Goal: Transaction & Acquisition: Purchase product/service

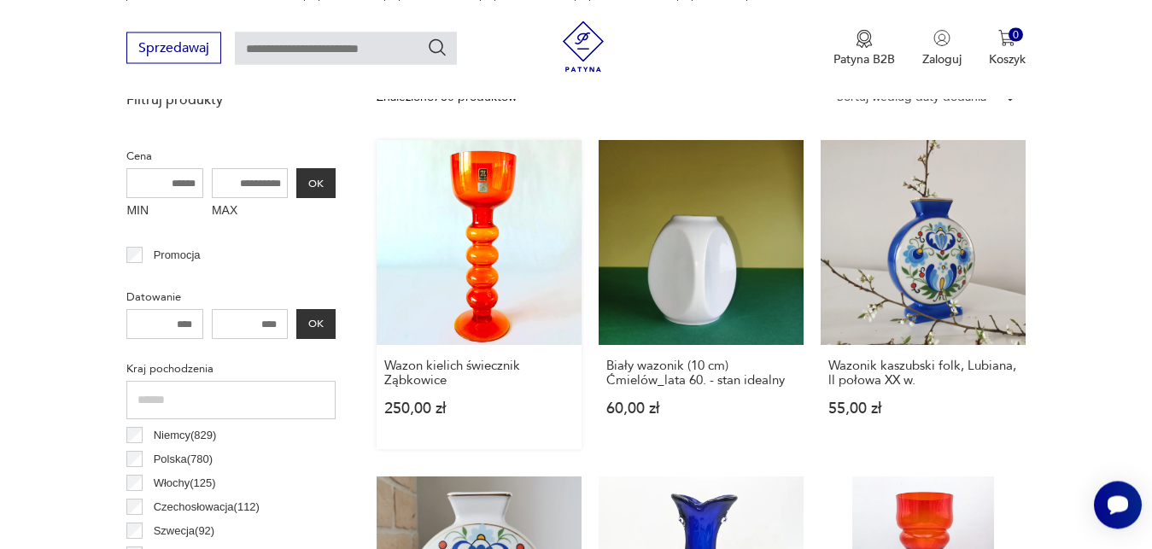
click at [484, 259] on link "Wazon kielich świecznik Ząbkowice 250,00 zł" at bounding box center [479, 294] width 205 height 309
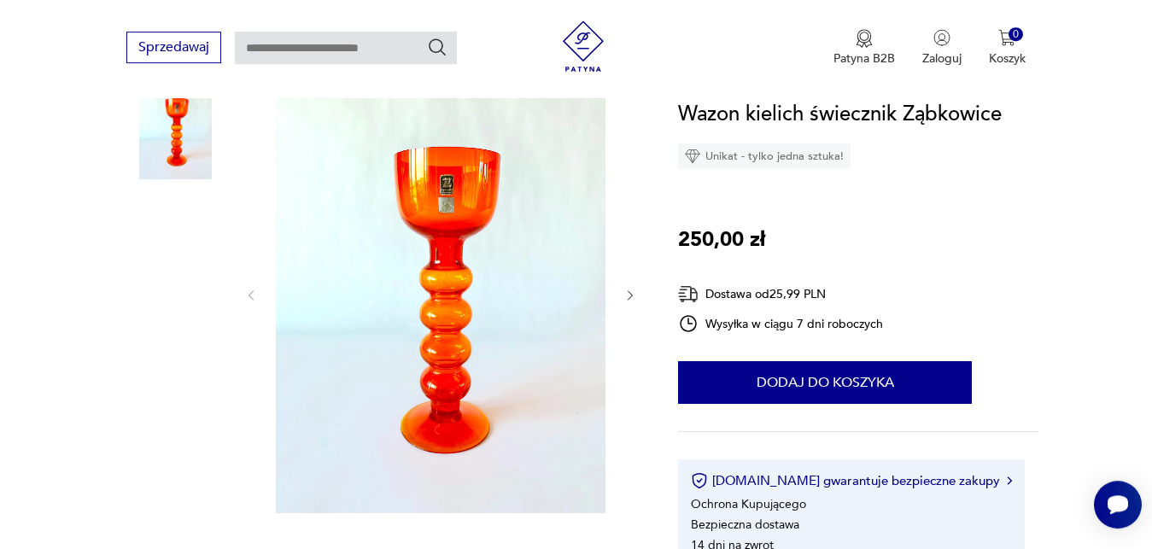
scroll to position [174, 0]
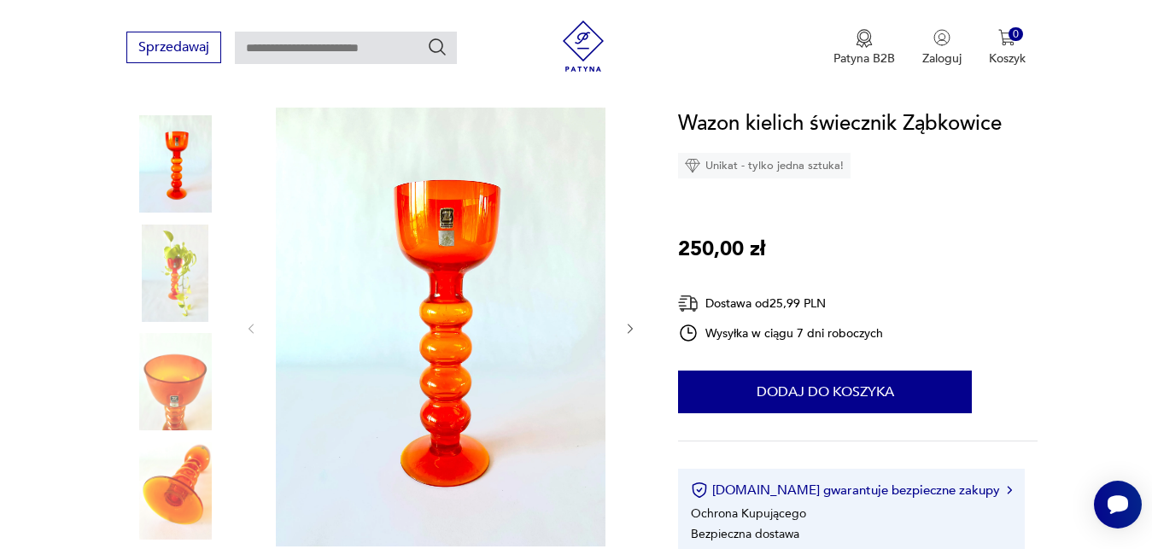
click at [630, 325] on icon "button" at bounding box center [631, 329] width 15 height 15
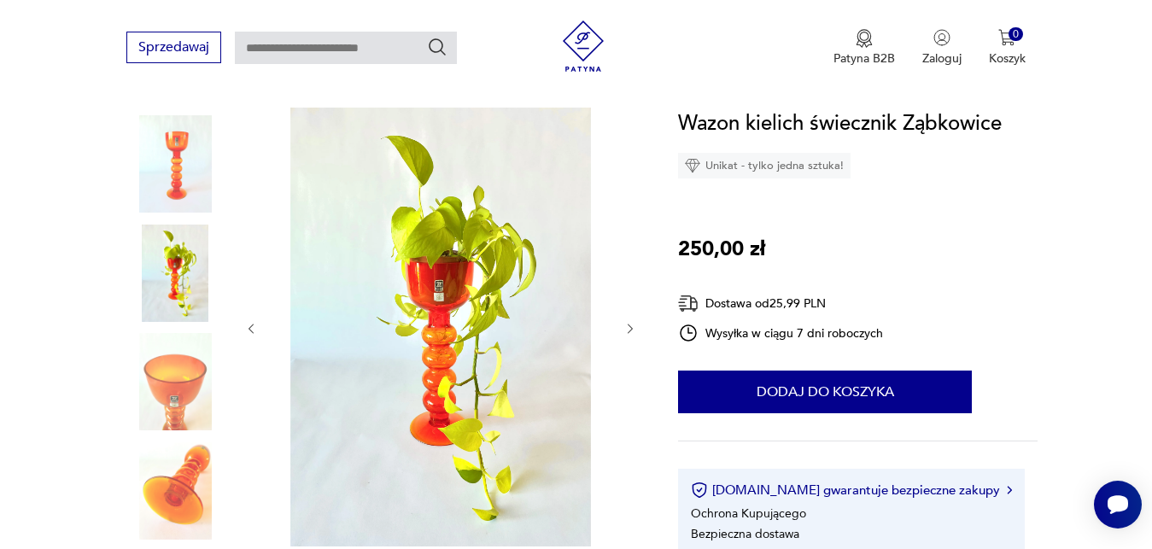
click at [630, 328] on icon "button" at bounding box center [631, 329] width 15 height 15
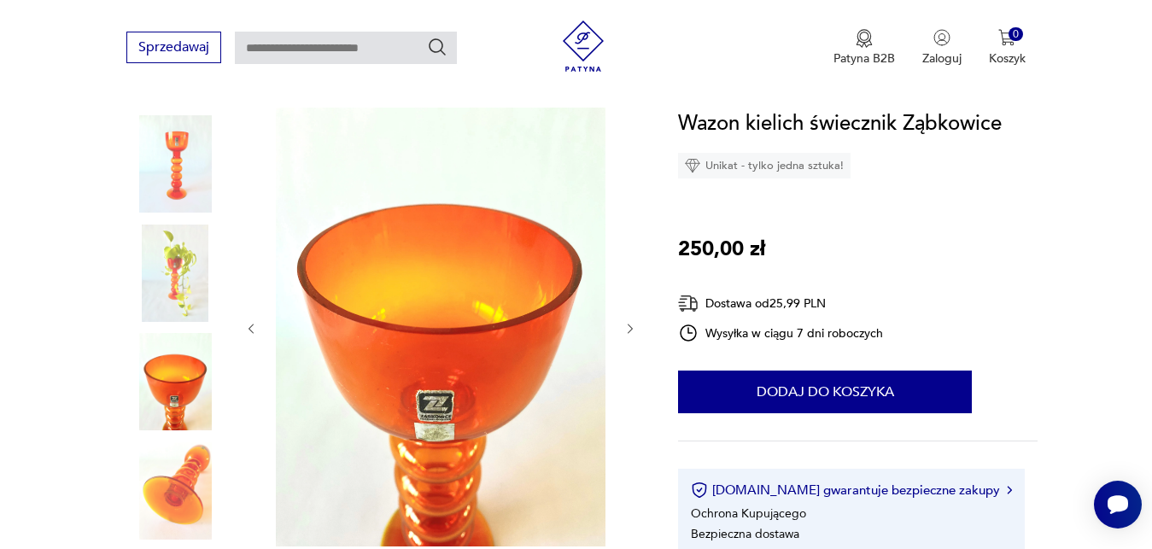
click at [630, 328] on icon "button" at bounding box center [631, 329] width 15 height 15
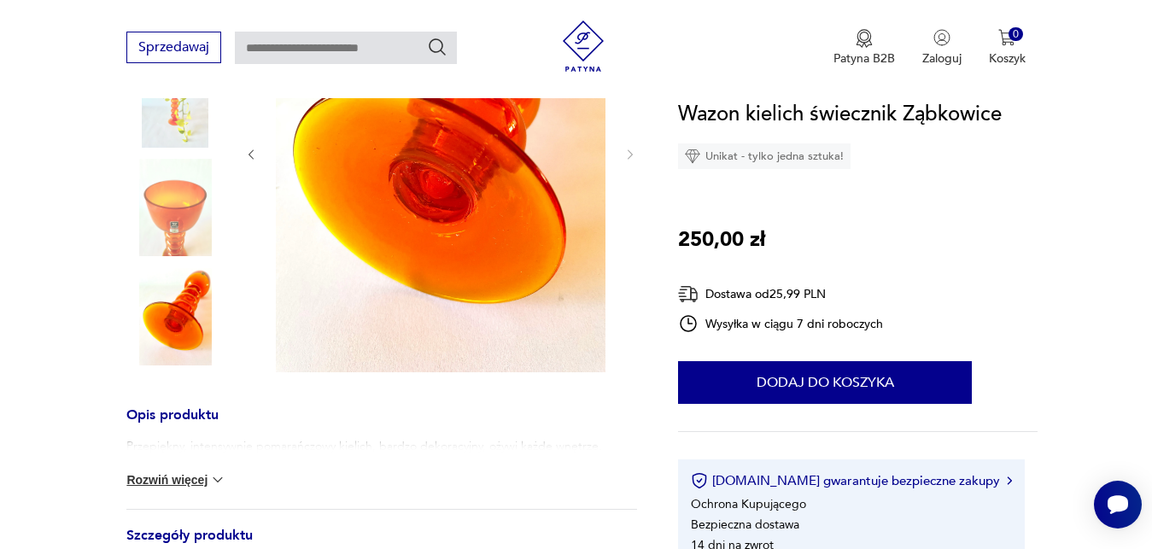
scroll to position [87, 0]
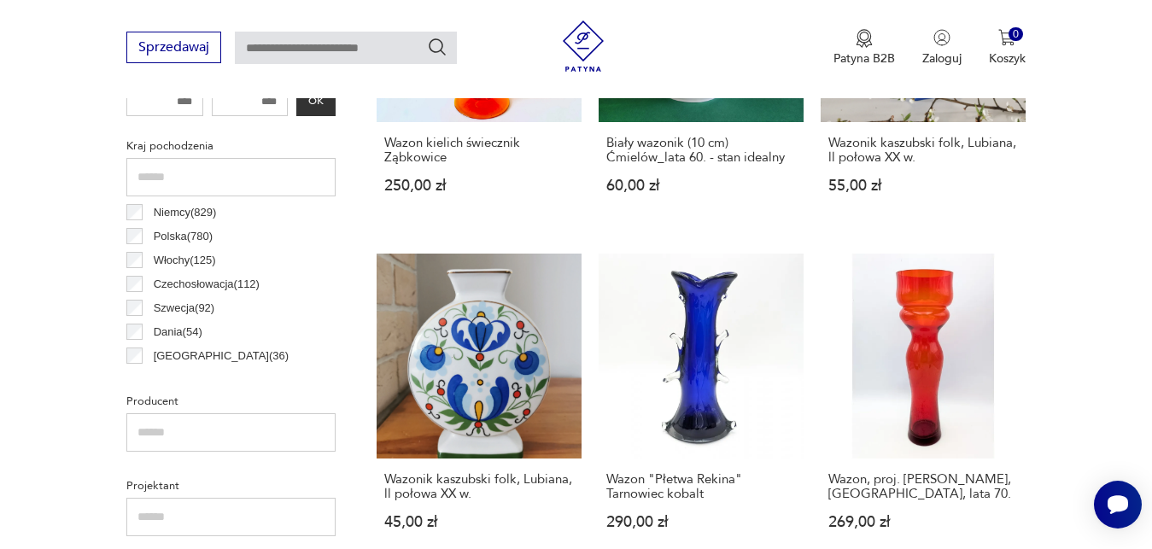
scroll to position [939, 0]
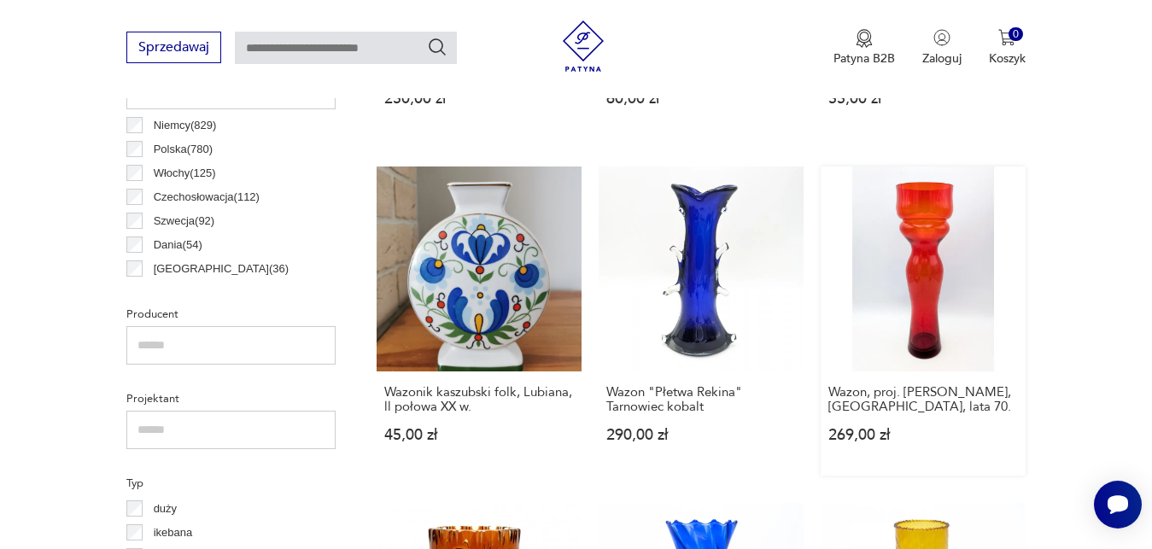
click at [922, 293] on link "Wazon, proj. [PERSON_NAME], [GEOGRAPHIC_DATA], lata 70. 269,00 zł" at bounding box center [923, 321] width 205 height 309
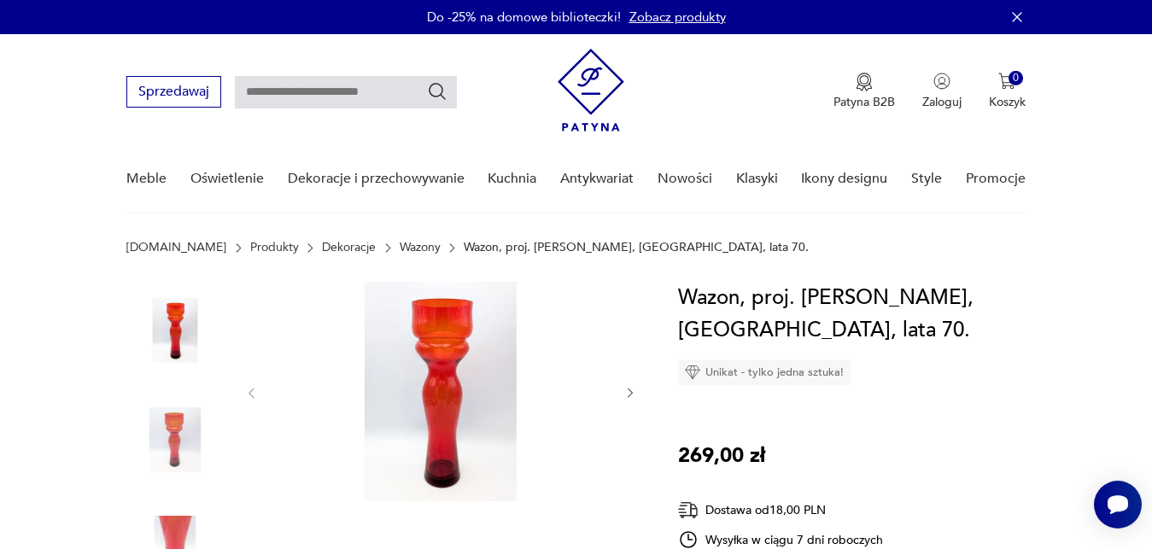
click at [630, 393] on icon "button" at bounding box center [631, 393] width 15 height 15
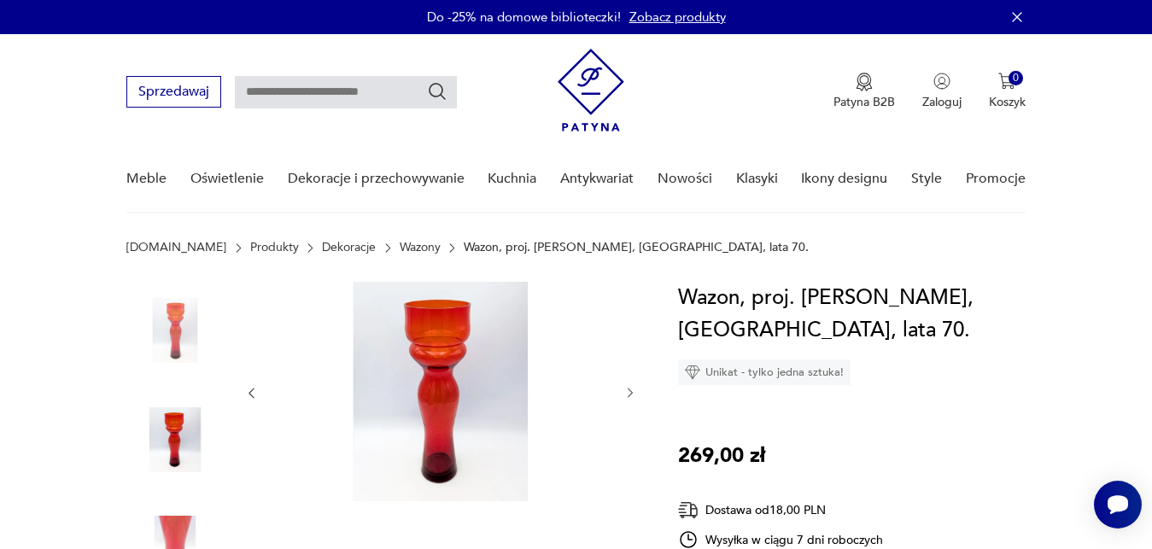
click at [630, 393] on icon "button" at bounding box center [631, 393] width 15 height 15
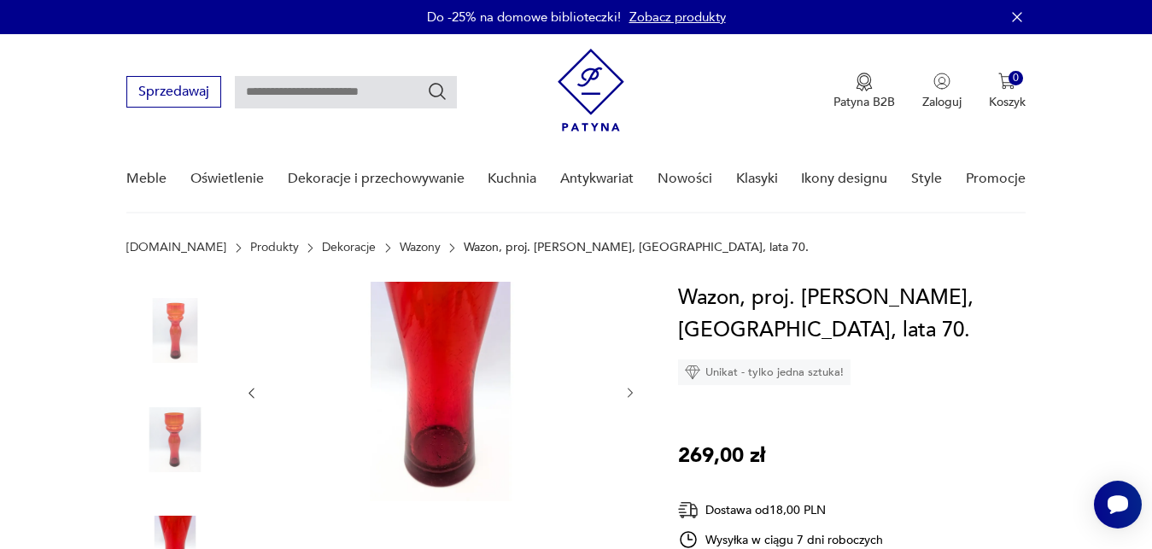
click at [630, 393] on icon "button" at bounding box center [631, 393] width 15 height 15
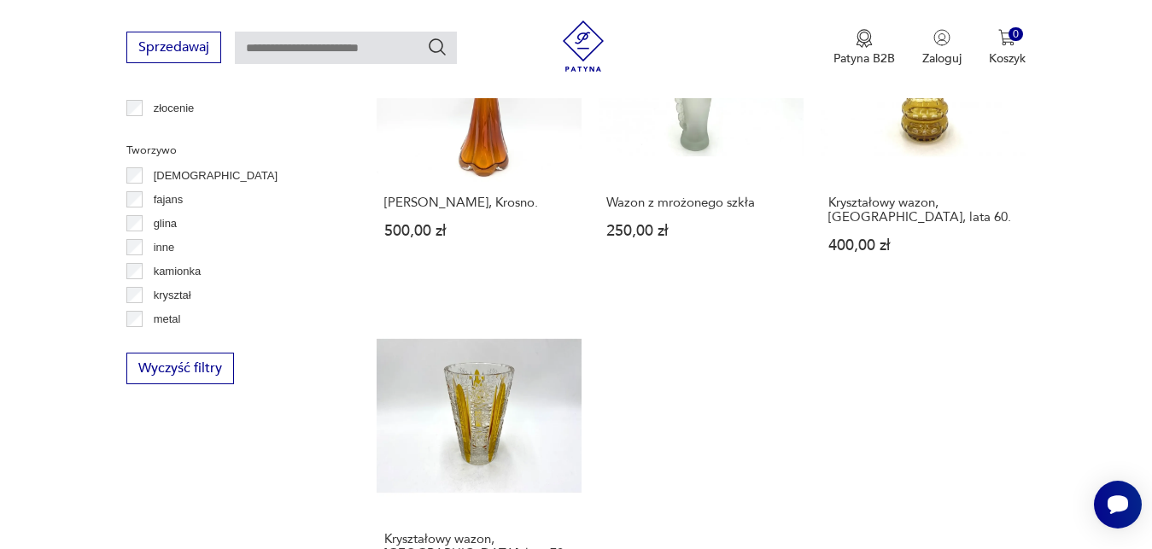
scroll to position [2340, 0]
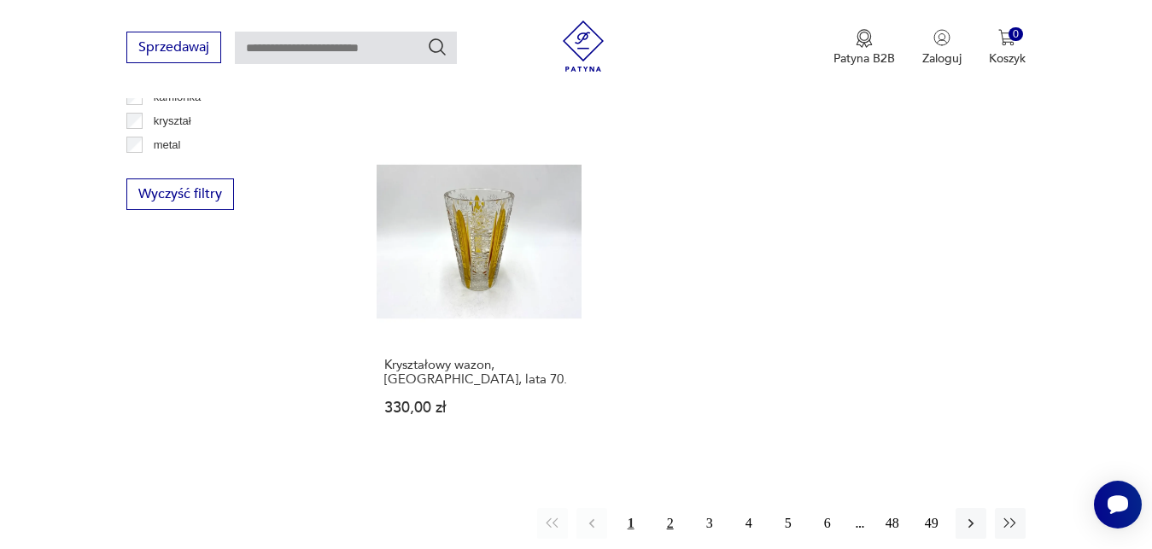
click at [671, 508] on button "2" at bounding box center [670, 523] width 31 height 31
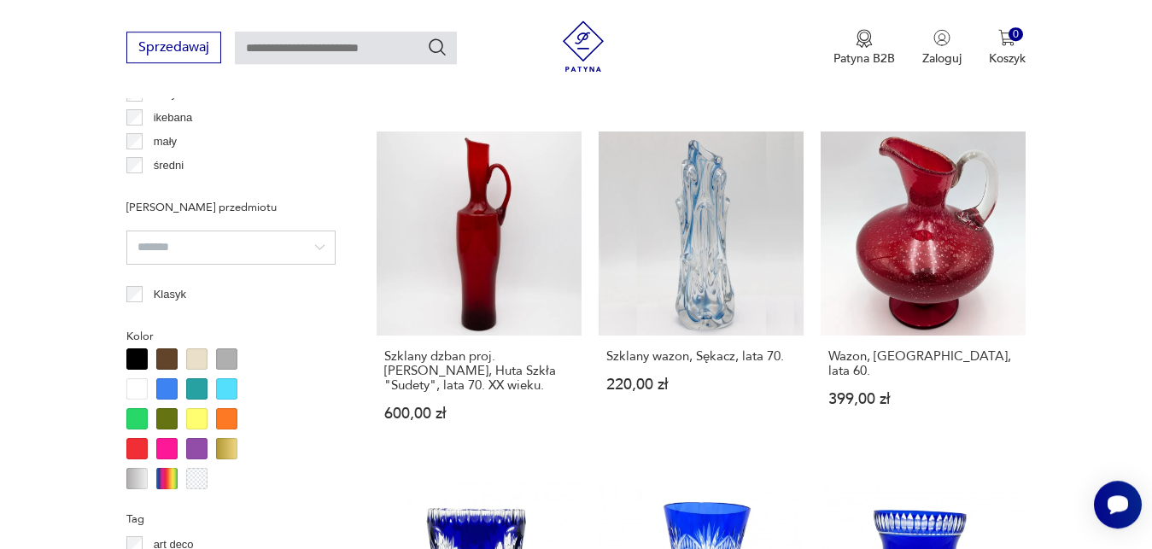
scroll to position [1412, 0]
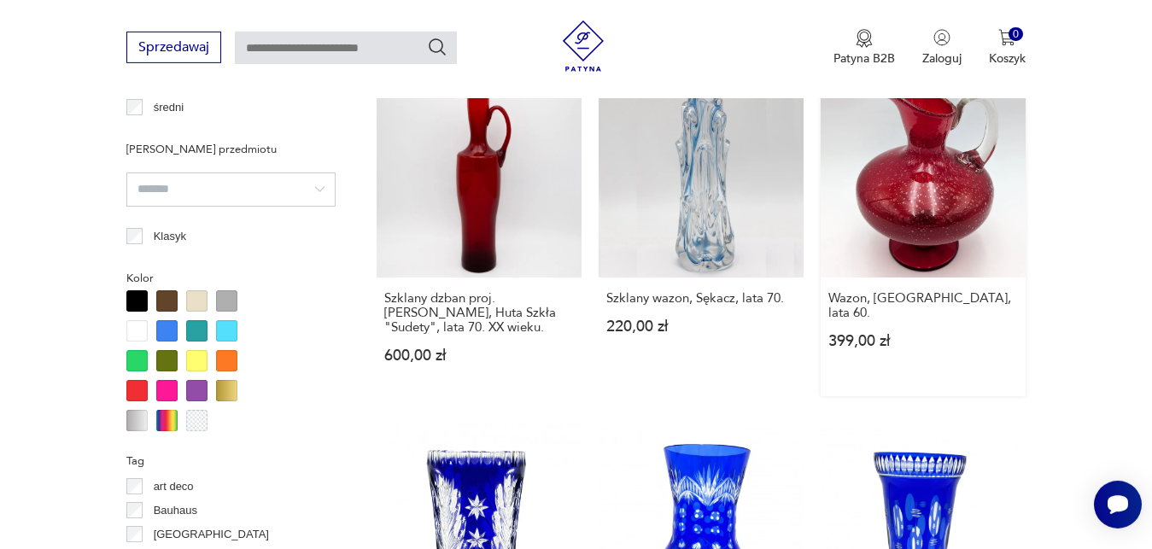
click at [937, 189] on link "Wazon, [GEOGRAPHIC_DATA], lata 60. 399,00 zł" at bounding box center [923, 235] width 205 height 324
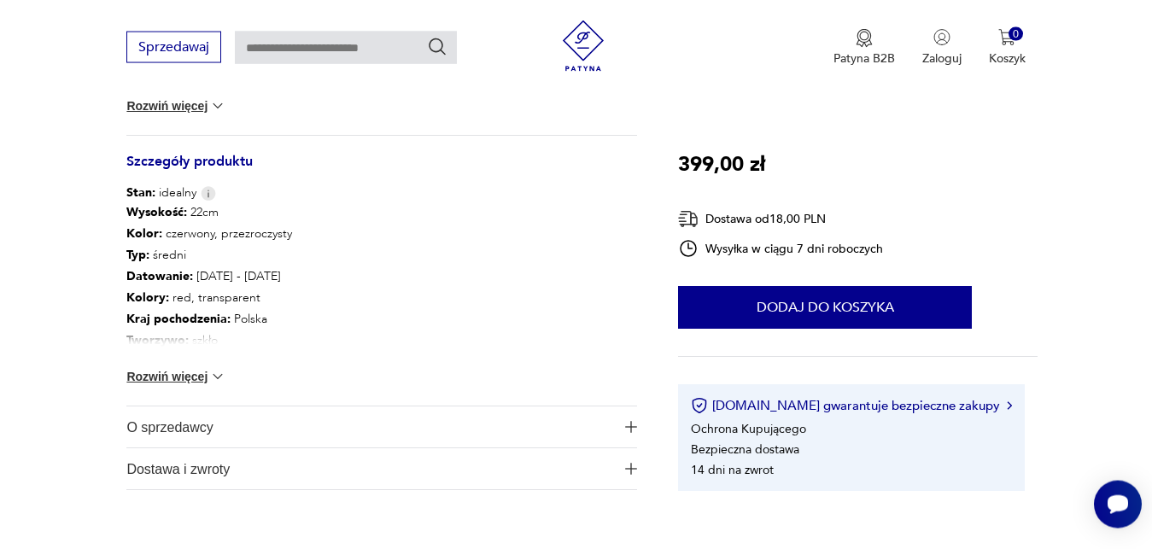
scroll to position [871, 0]
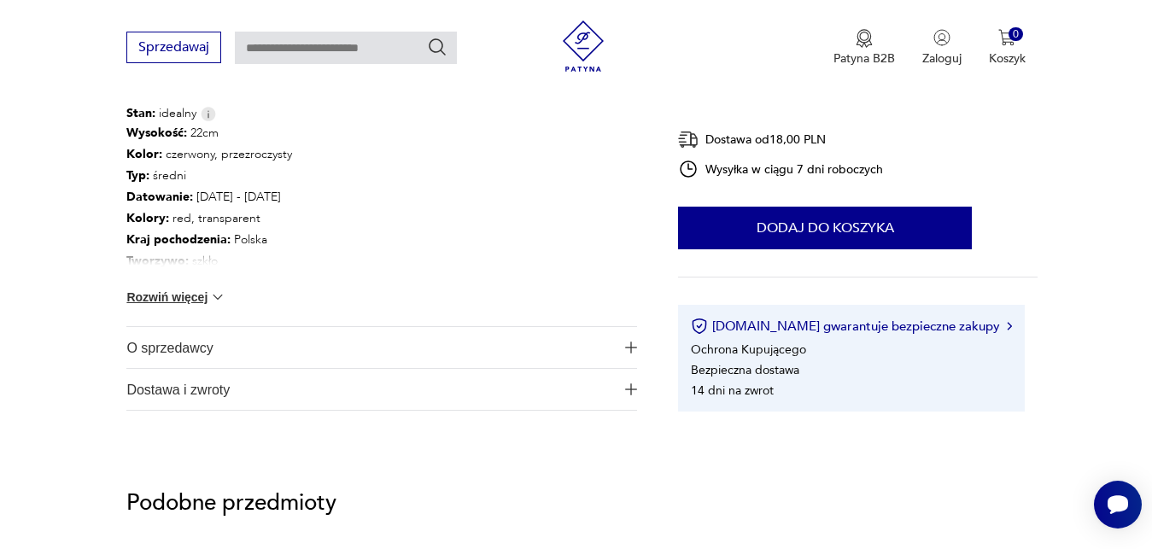
click at [173, 295] on button "Rozwiń więcej" at bounding box center [175, 297] width 99 height 17
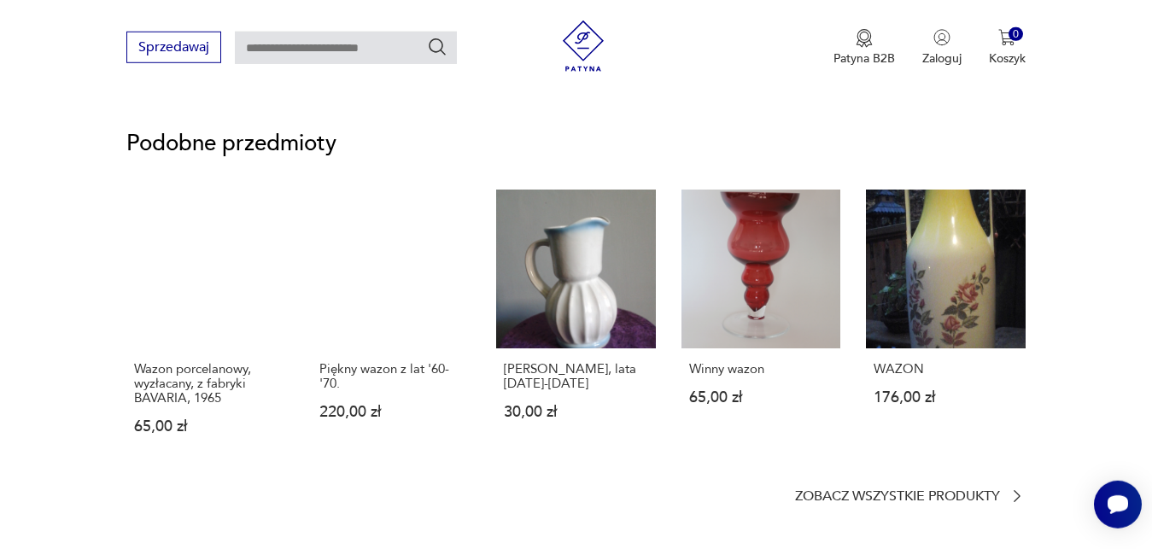
scroll to position [1307, 0]
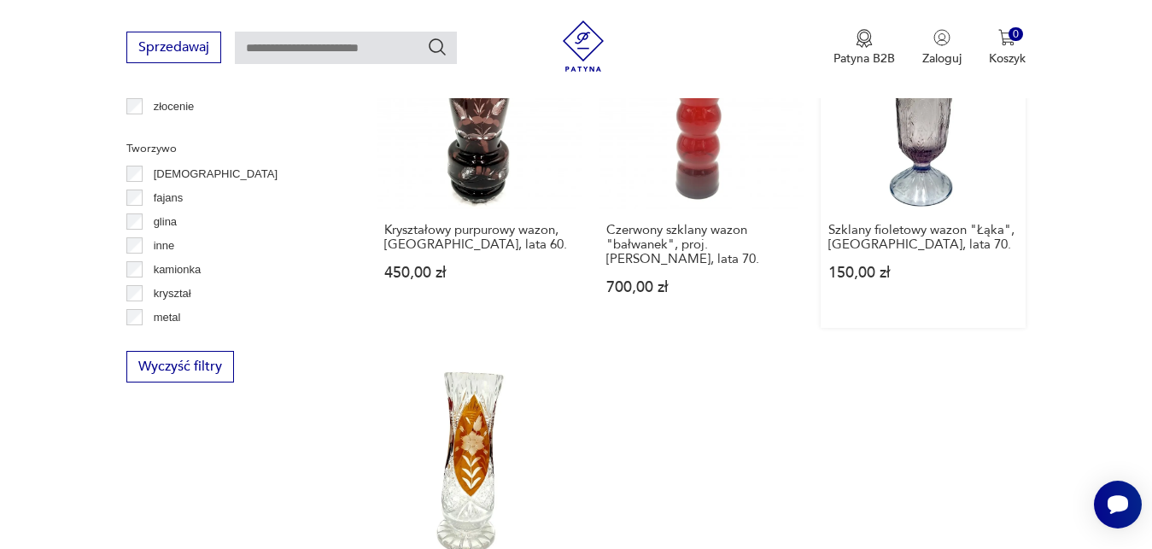
scroll to position [2429, 0]
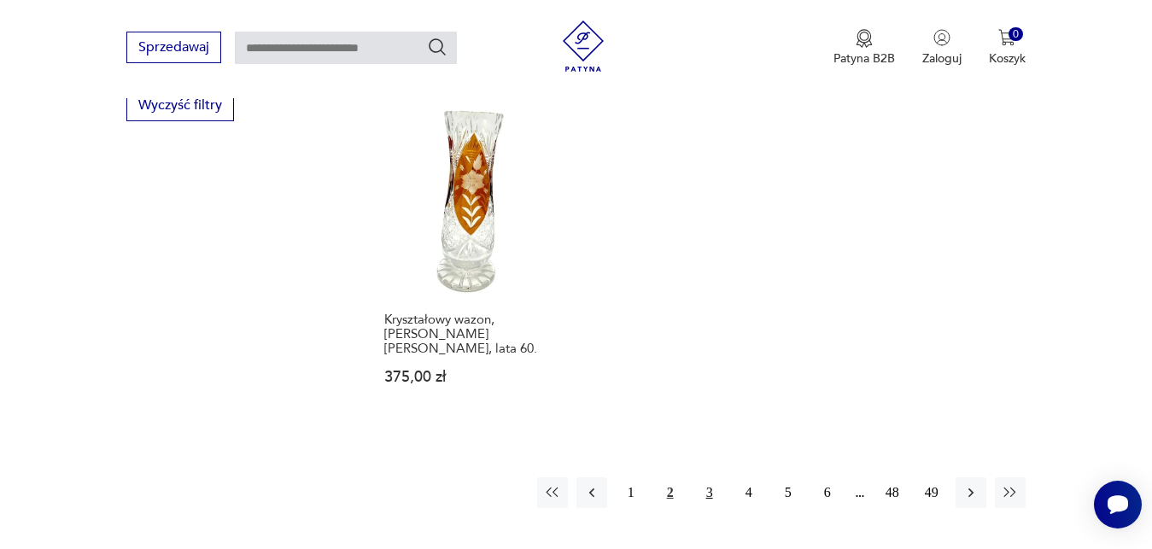
click at [710, 477] on button "3" at bounding box center [709, 492] width 31 height 31
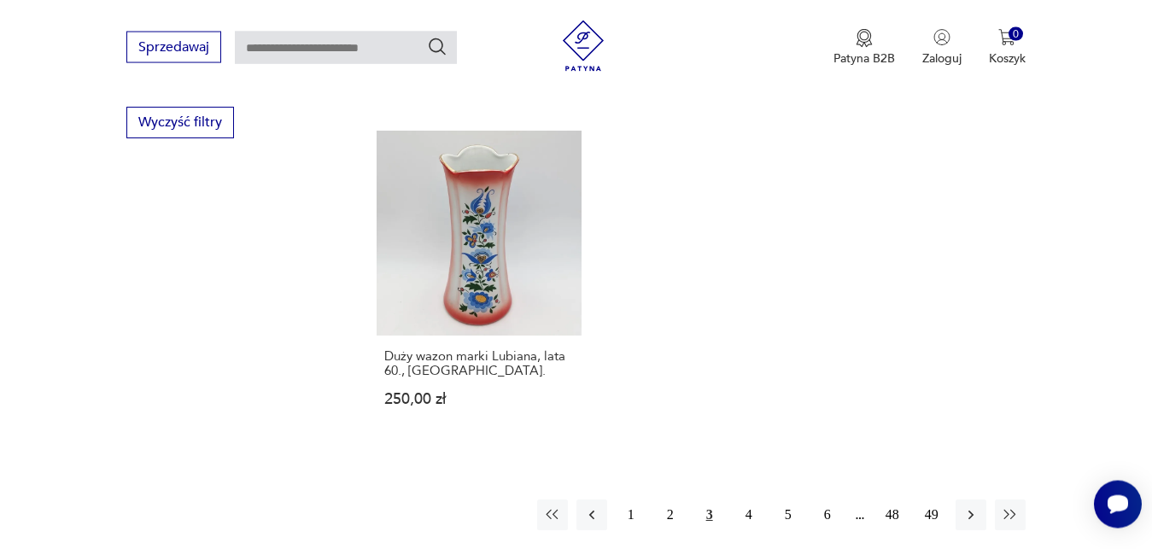
scroll to position [2457, 0]
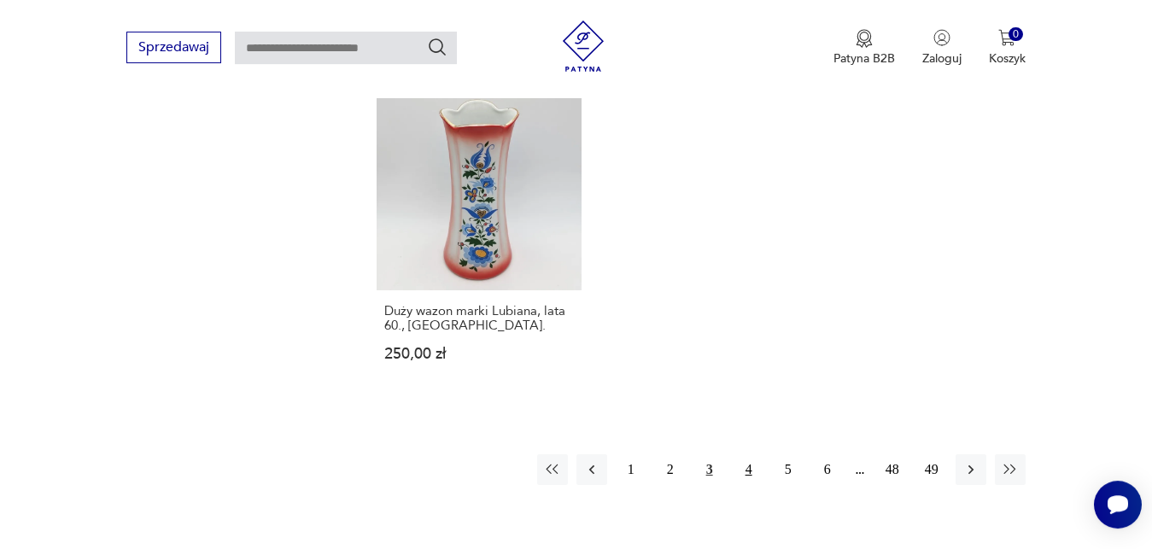
click at [747, 454] on button "4" at bounding box center [749, 469] width 31 height 31
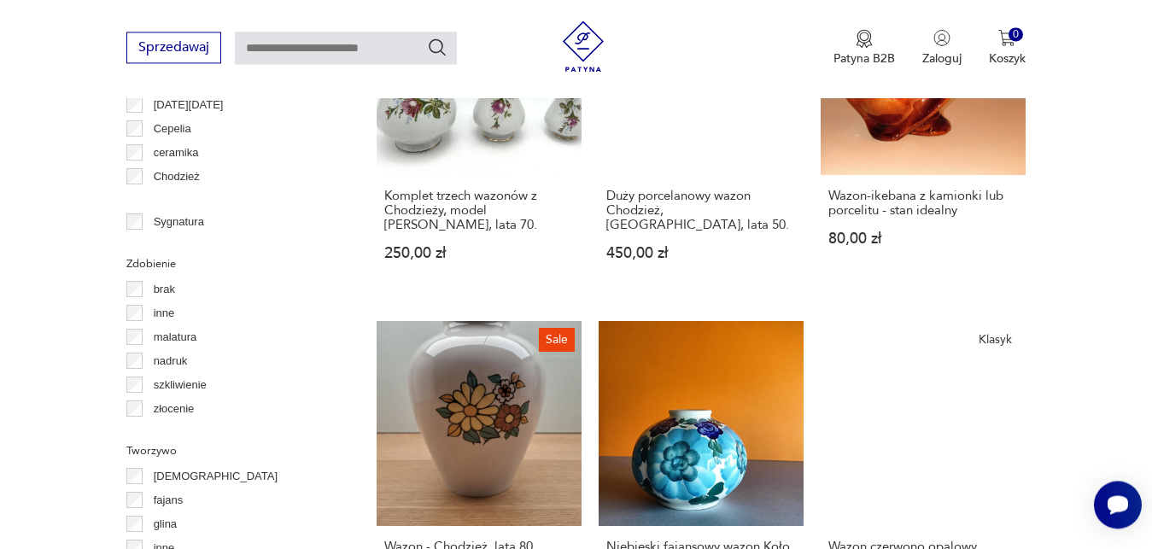
scroll to position [2022, 0]
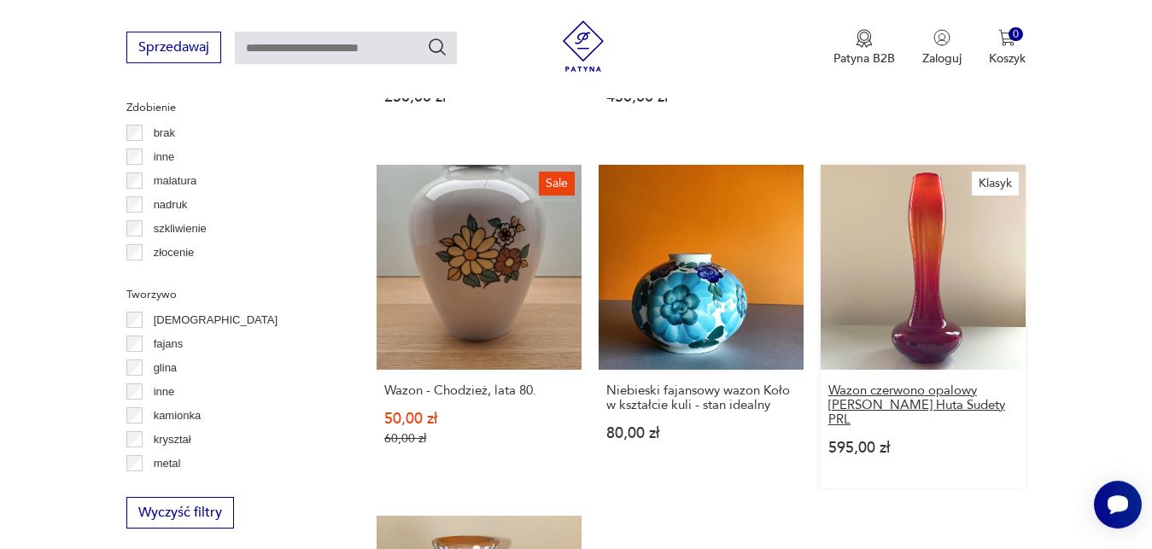
click at [908, 384] on h3 "Wazon czerwono opalowy [PERSON_NAME] Huta Sudety PRL" at bounding box center [924, 406] width 190 height 44
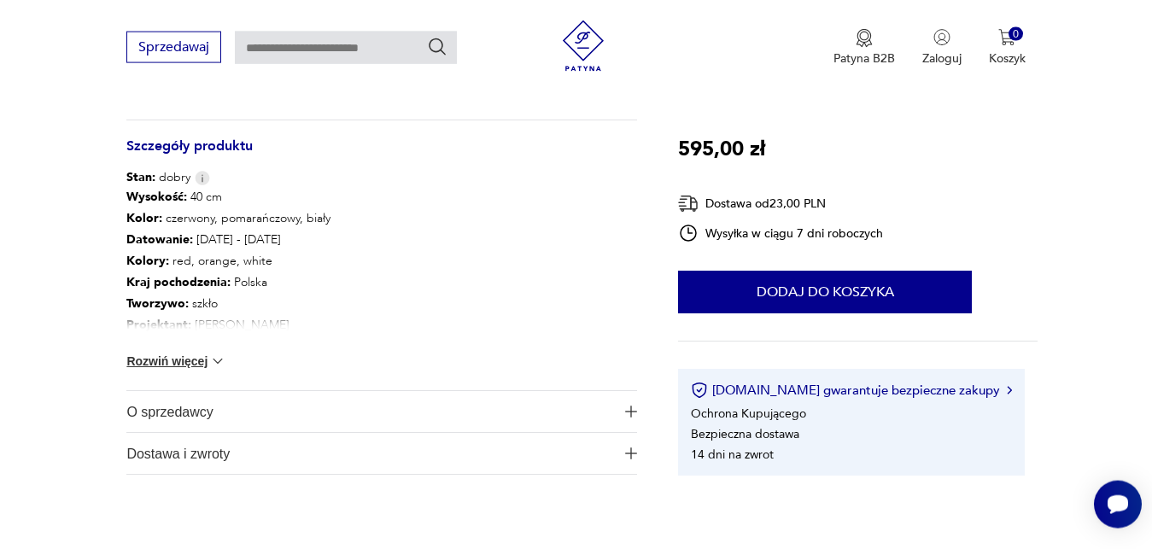
scroll to position [1045, 0]
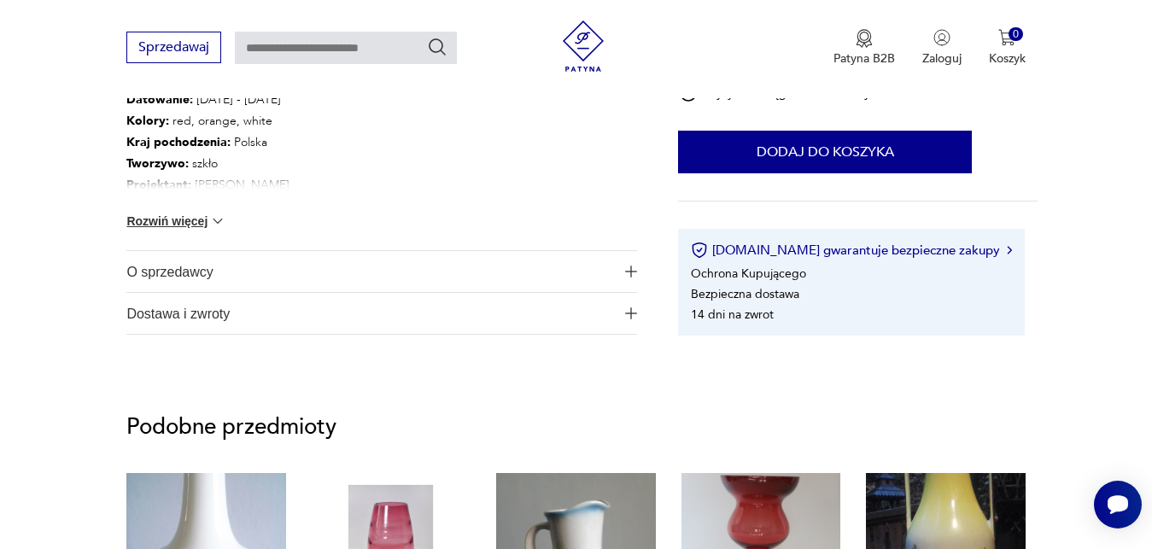
click at [176, 225] on button "Rozwiń więcej" at bounding box center [175, 221] width 99 height 17
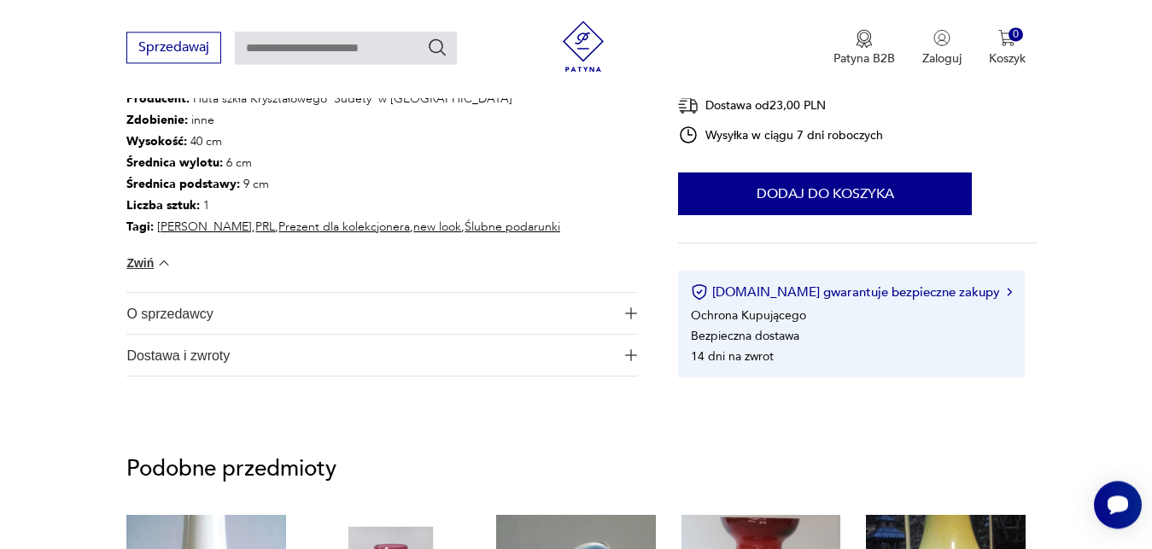
scroll to position [1220, 0]
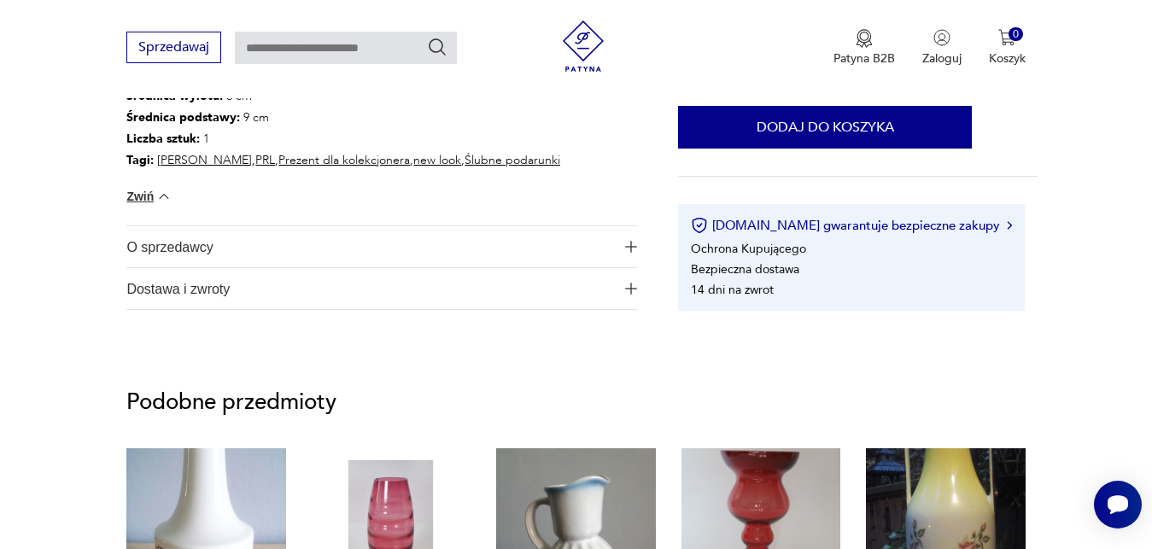
click at [161, 246] on span "O sprzedawcy" at bounding box center [370, 246] width 488 height 41
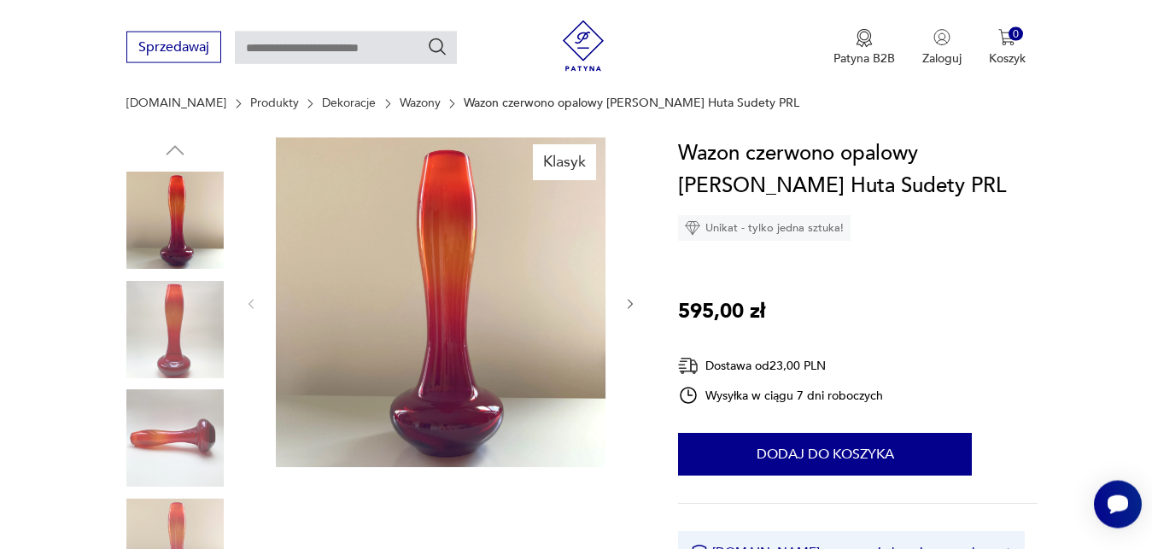
scroll to position [174, 0]
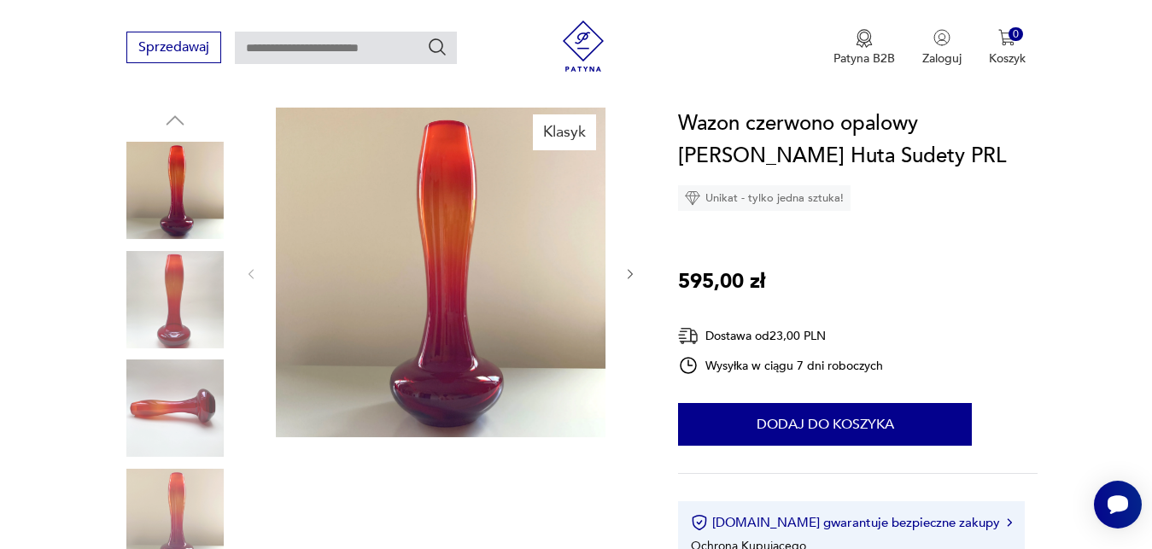
click at [631, 269] on icon "button" at bounding box center [631, 274] width 15 height 15
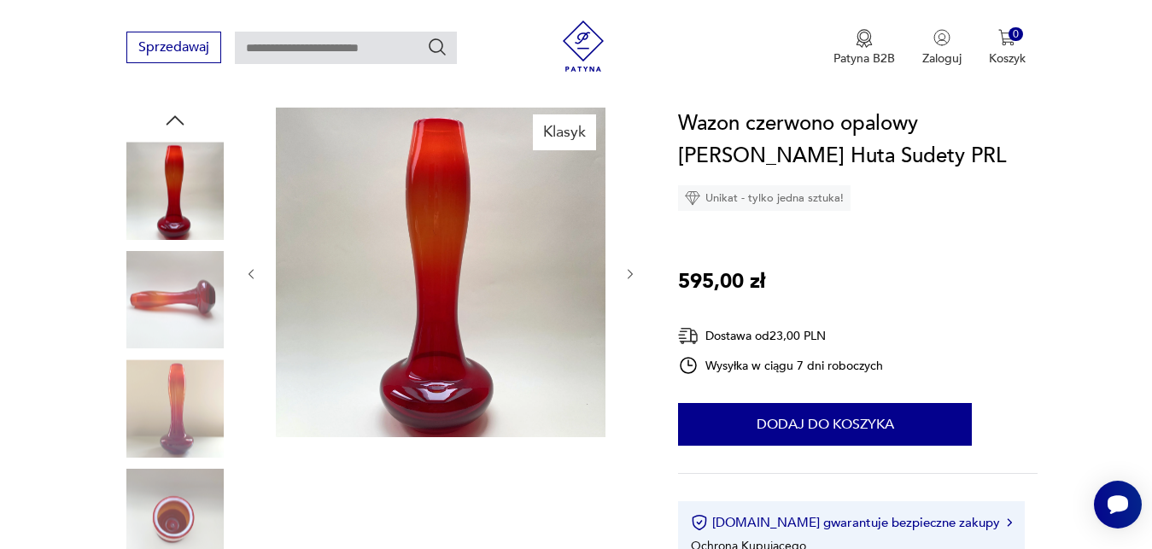
click at [631, 269] on icon "button" at bounding box center [631, 274] width 15 height 15
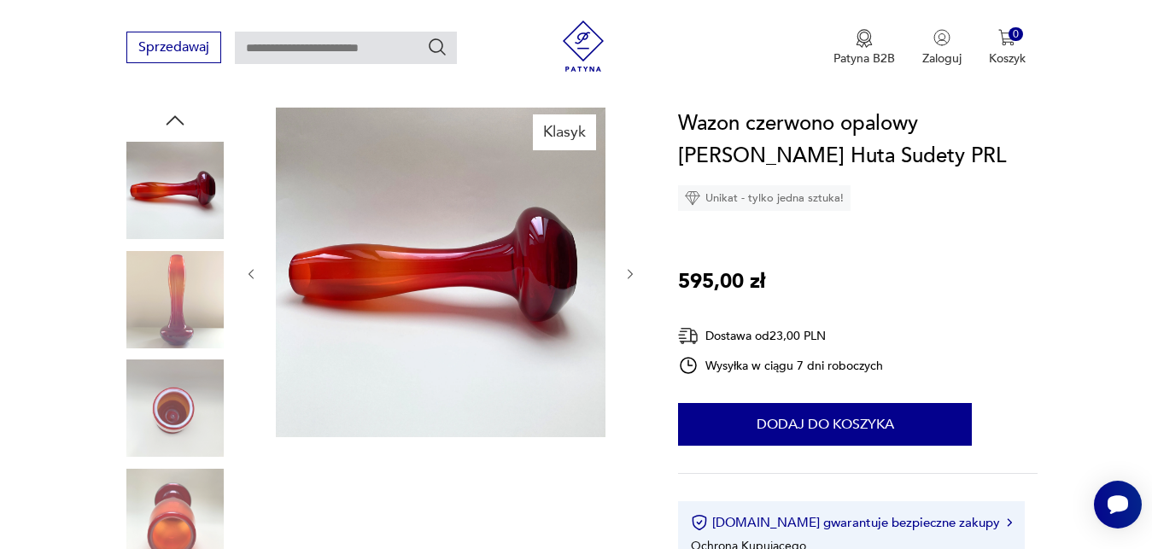
click at [627, 272] on icon "button" at bounding box center [631, 274] width 15 height 15
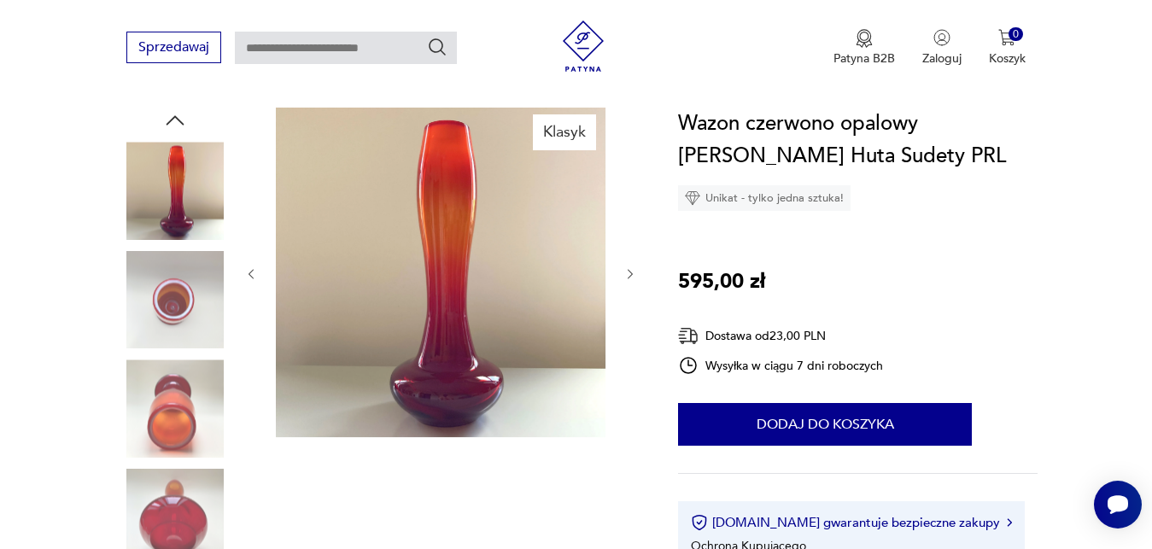
click at [627, 272] on icon "button" at bounding box center [631, 274] width 15 height 15
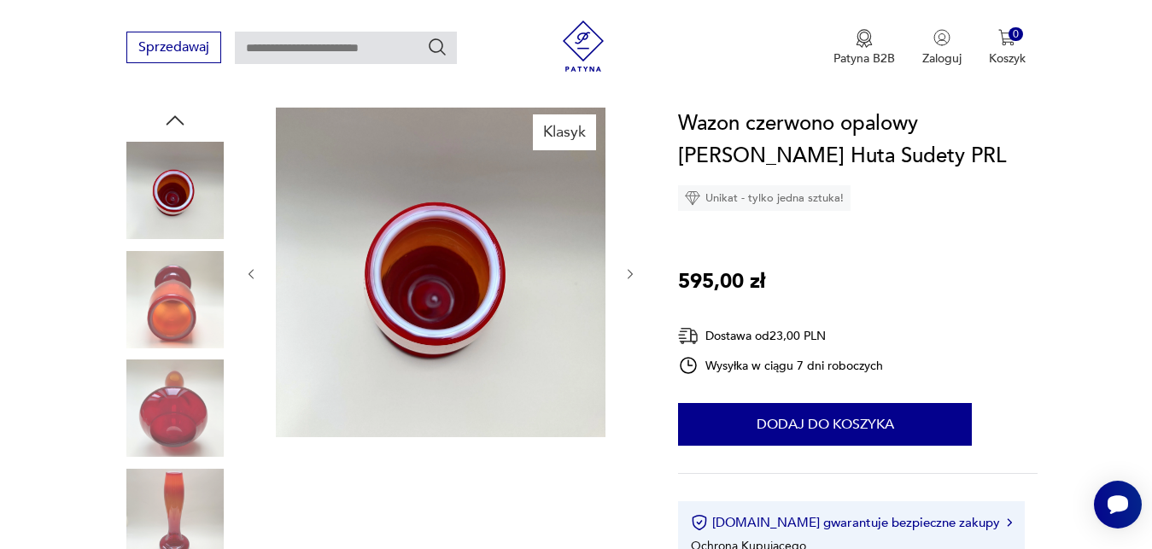
click at [627, 272] on icon "button" at bounding box center [631, 274] width 15 height 15
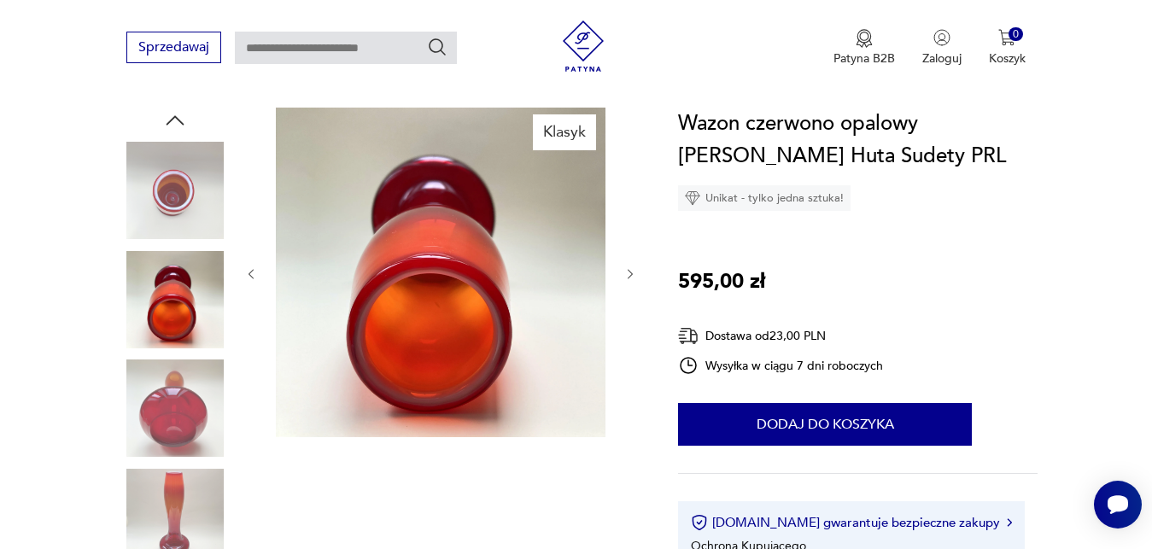
click at [627, 272] on icon "button" at bounding box center [631, 274] width 15 height 15
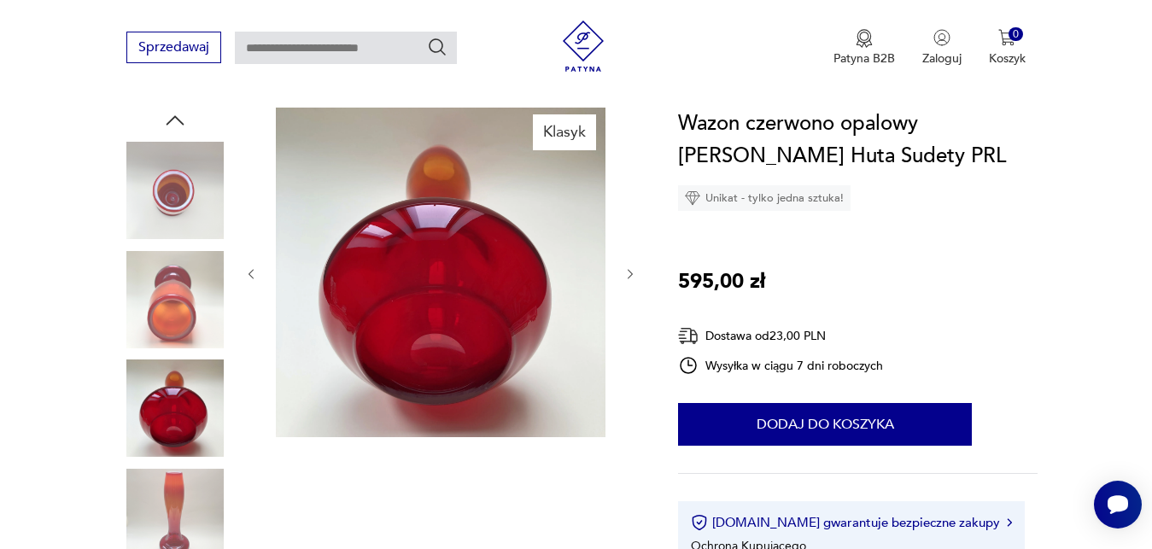
click at [627, 272] on icon "button" at bounding box center [631, 274] width 15 height 15
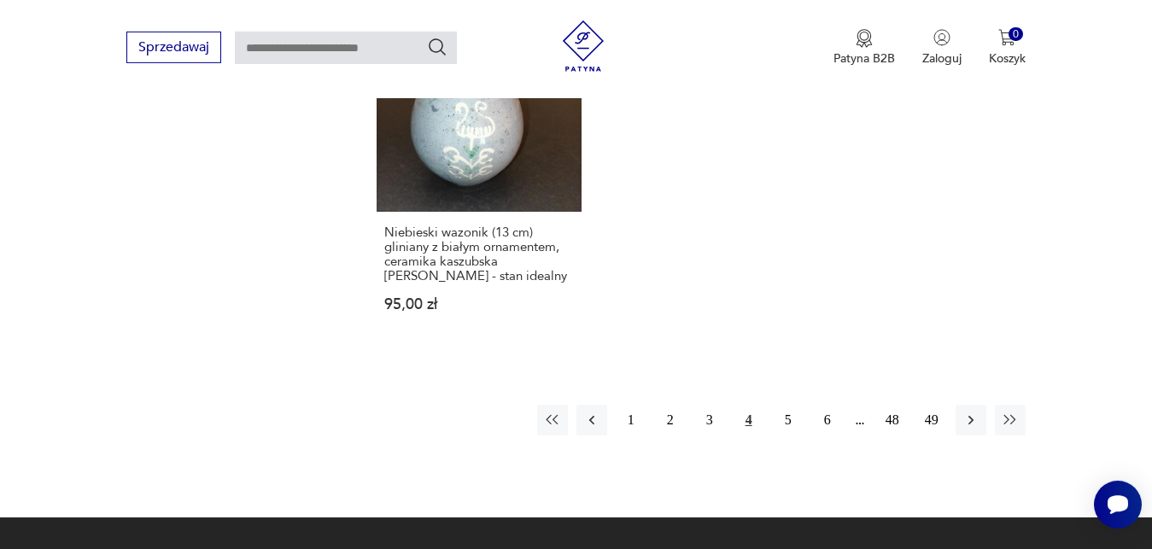
scroll to position [2574, 0]
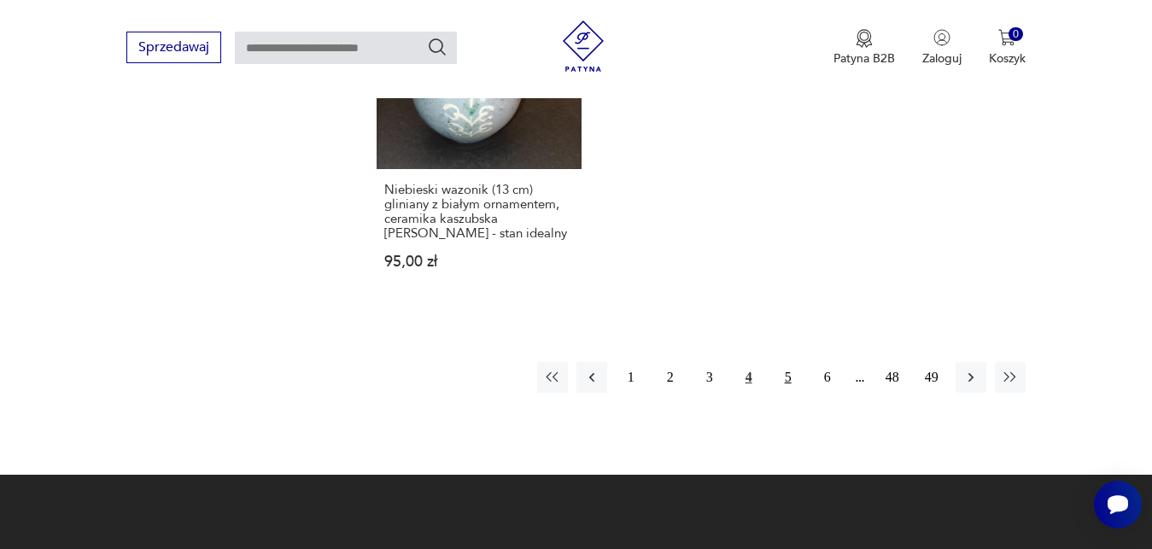
click at [785, 362] on button "5" at bounding box center [788, 377] width 31 height 31
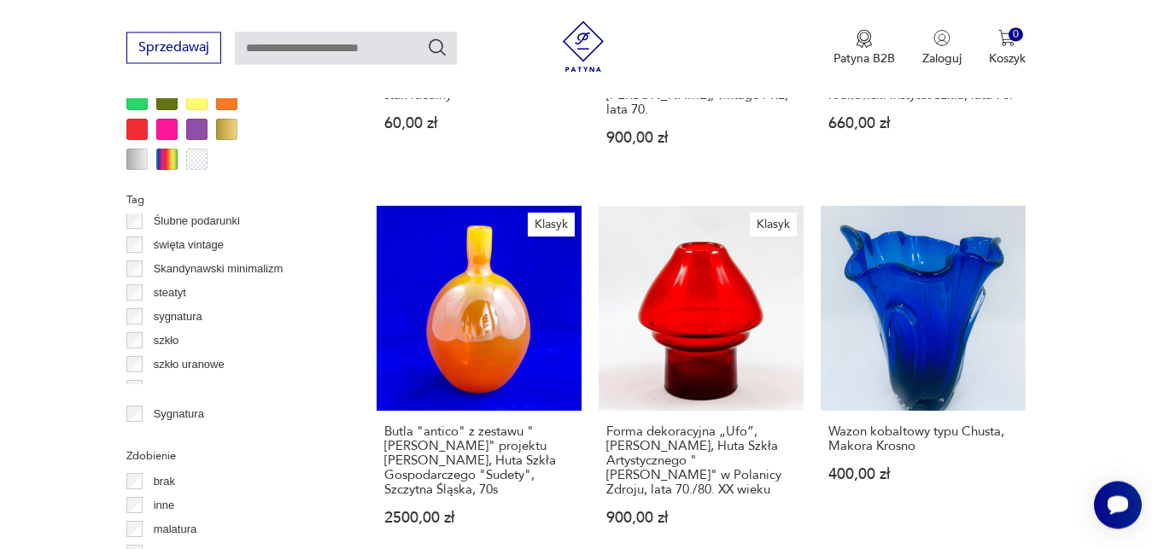
scroll to position [1220, 0]
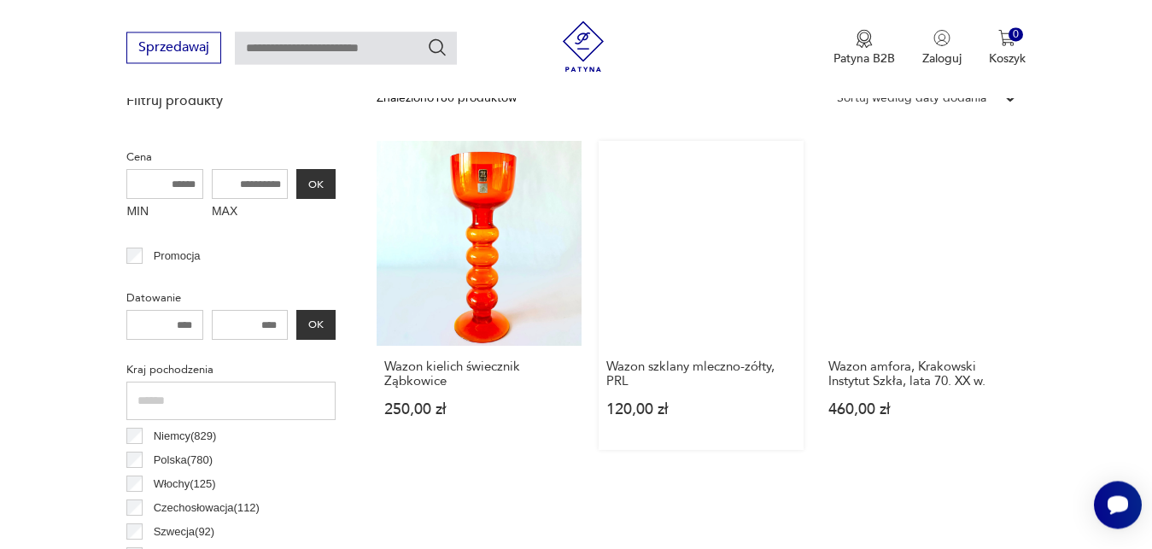
scroll to position [715, 0]
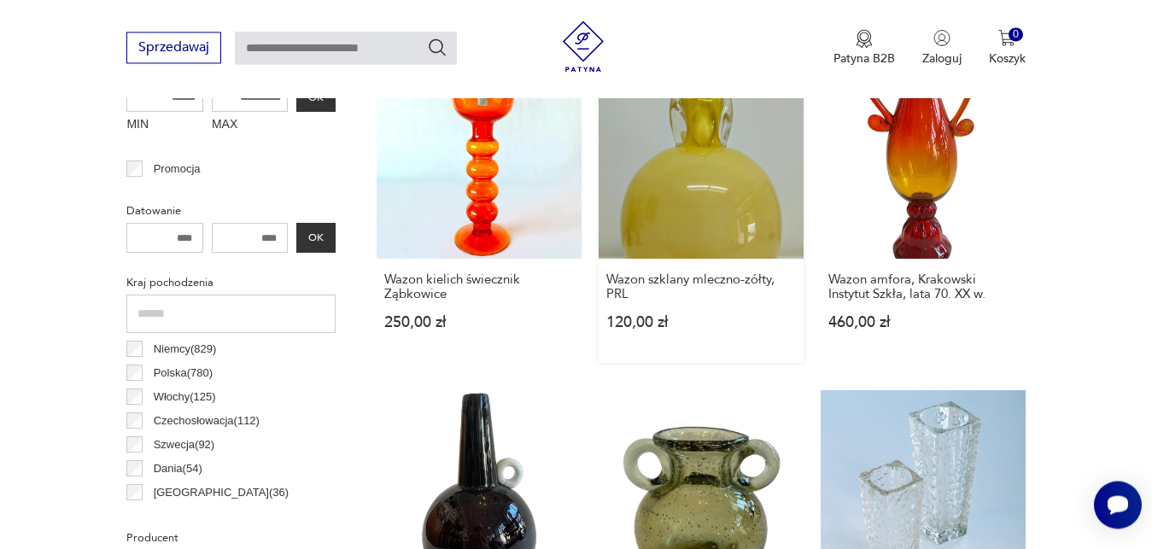
click at [708, 208] on link "Wazon szklany mleczno-zółty, PRL 120,00 zł" at bounding box center [701, 208] width 205 height 309
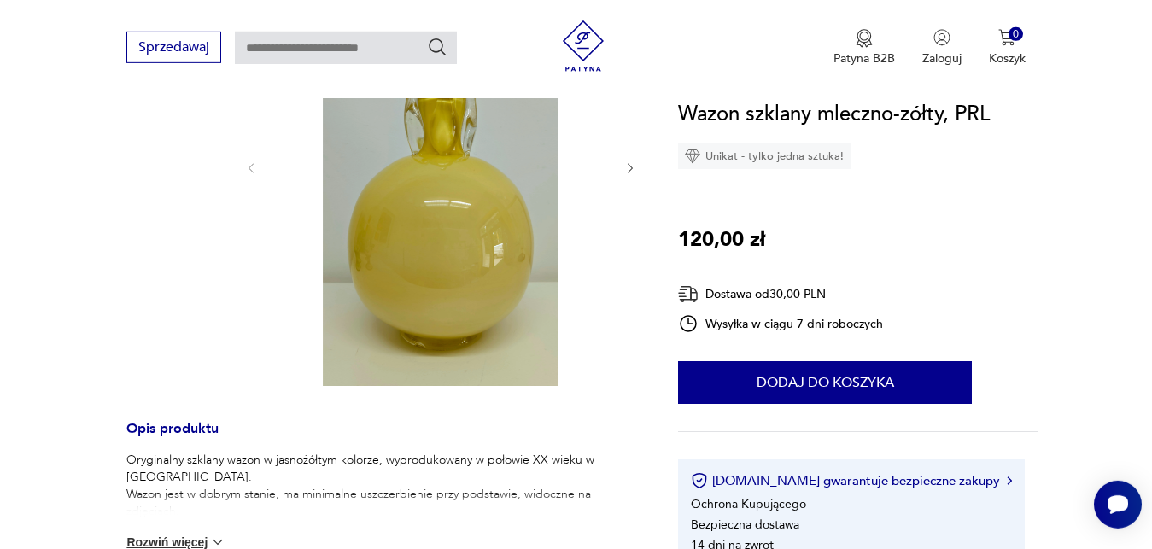
scroll to position [348, 0]
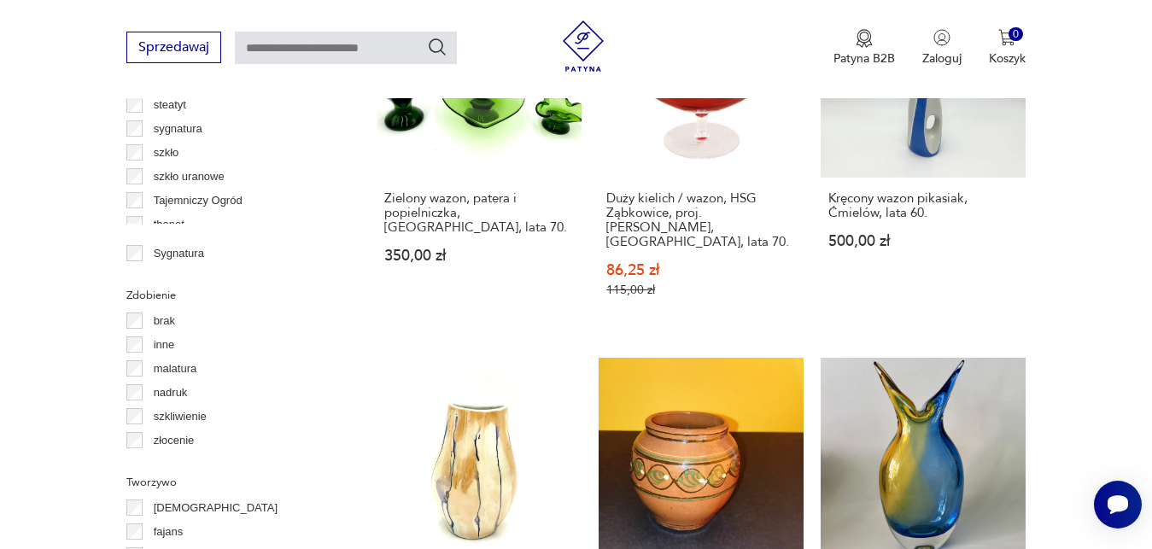
scroll to position [1220, 0]
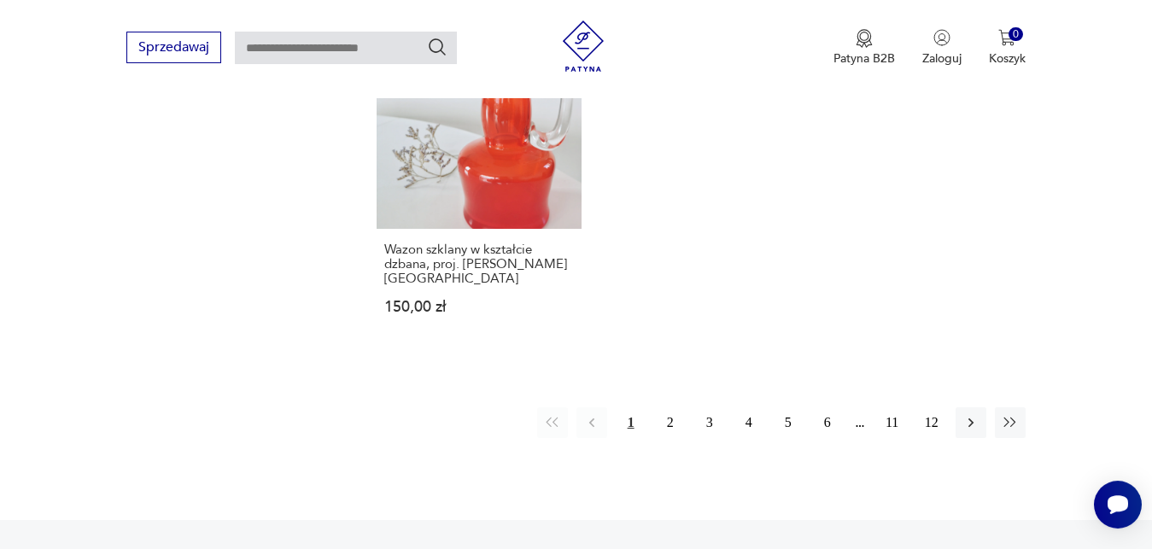
scroll to position [2719, 0]
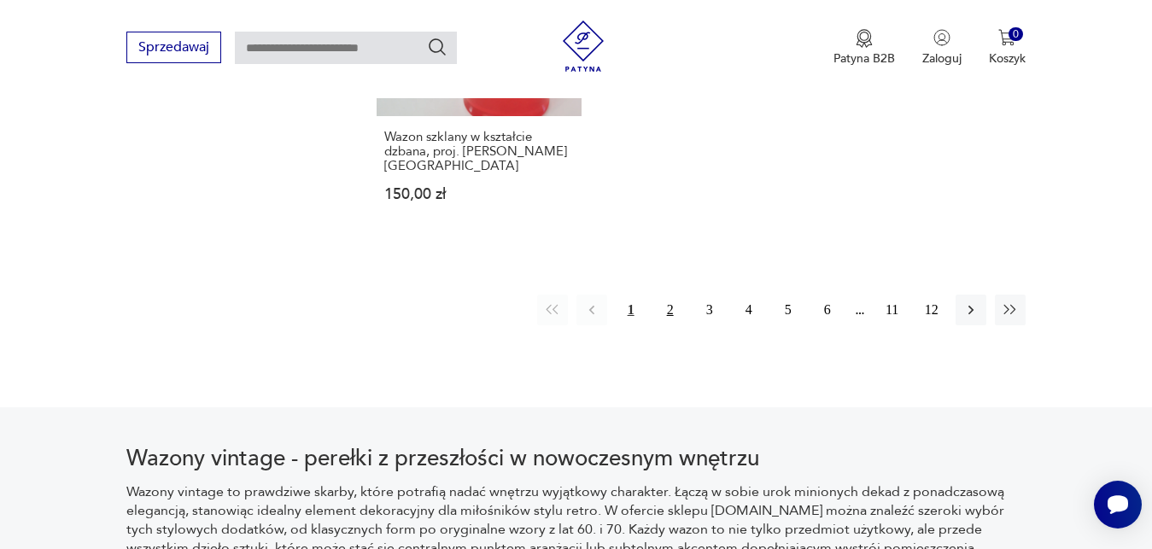
click at [671, 295] on button "2" at bounding box center [670, 310] width 31 height 31
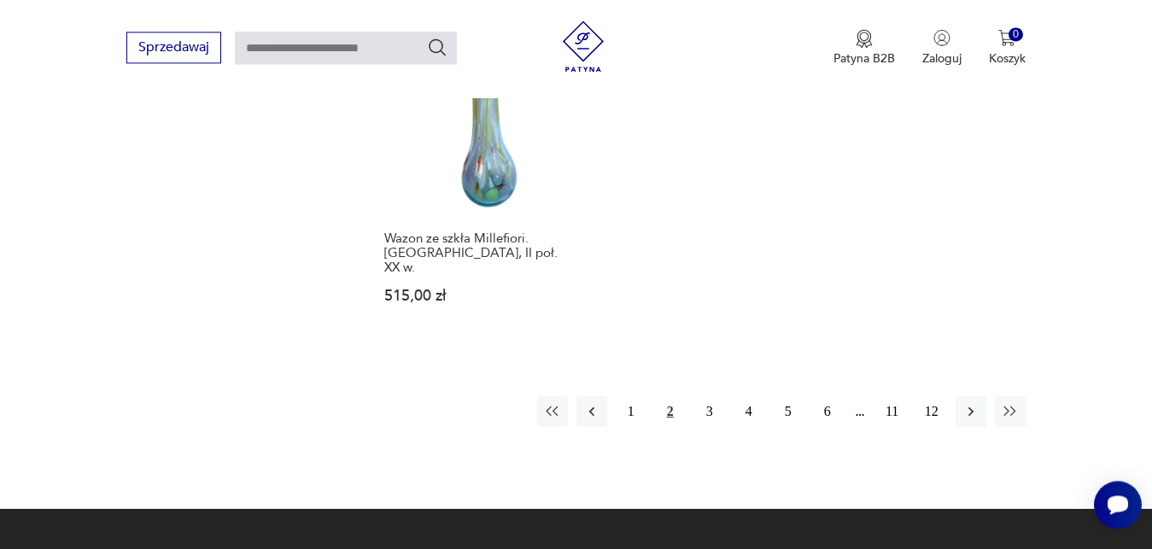
scroll to position [2545, 0]
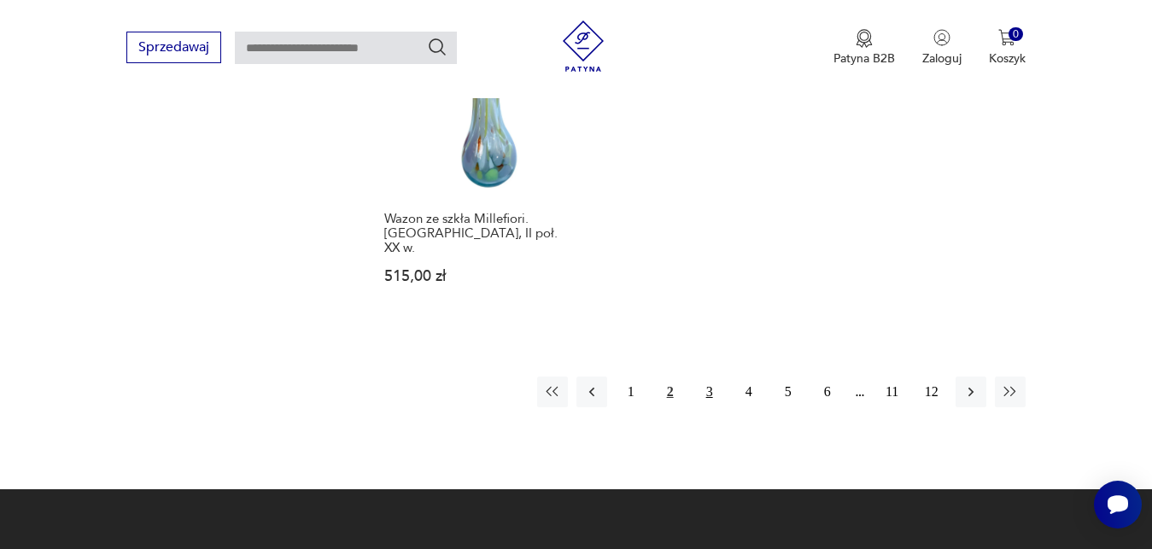
click at [706, 377] on button "3" at bounding box center [709, 392] width 31 height 31
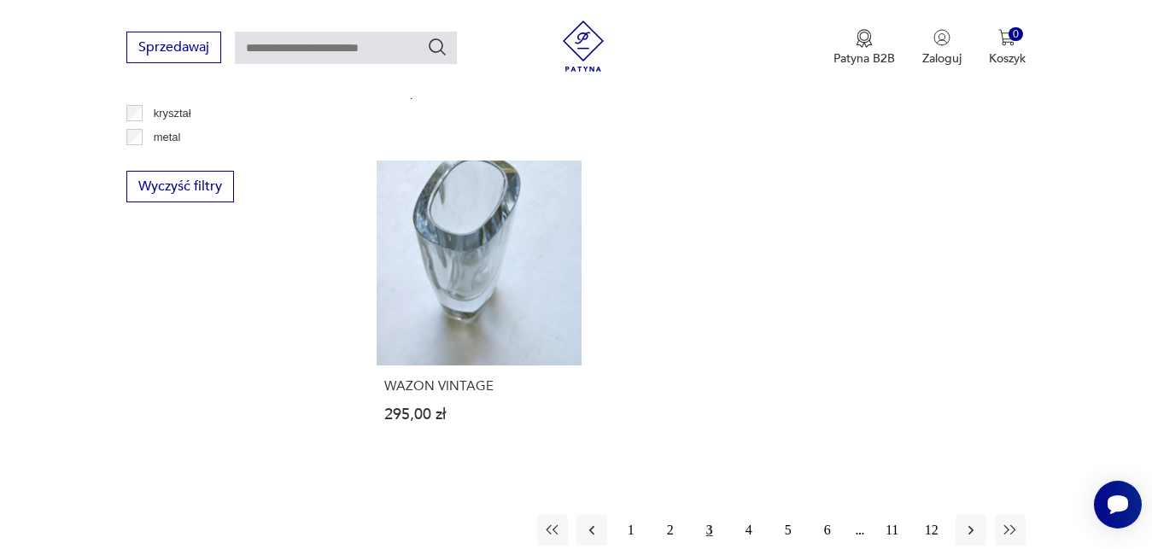
scroll to position [2457, 0]
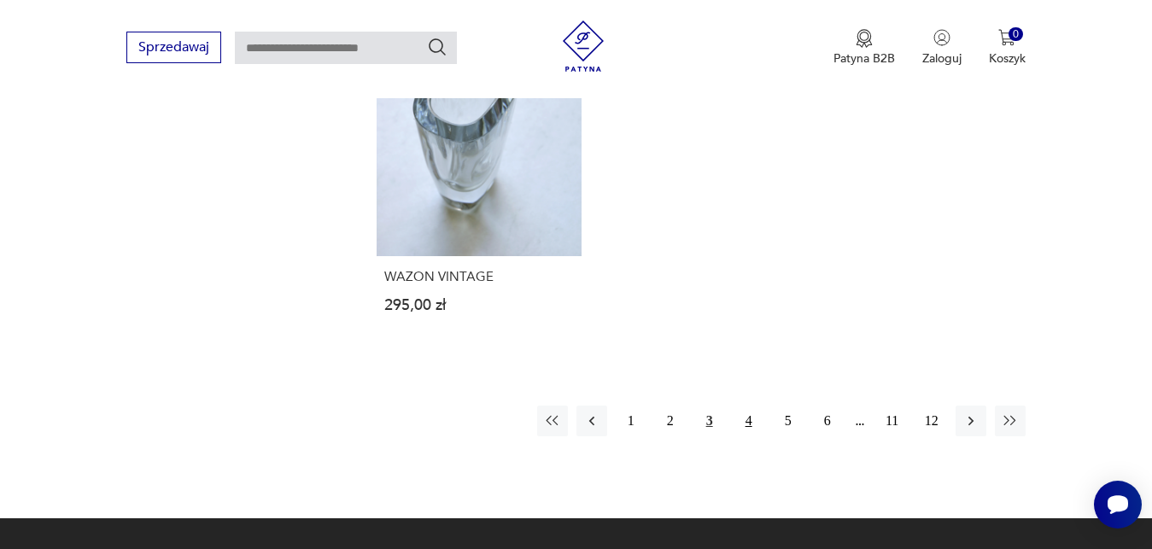
click at [746, 406] on button "4" at bounding box center [749, 421] width 31 height 31
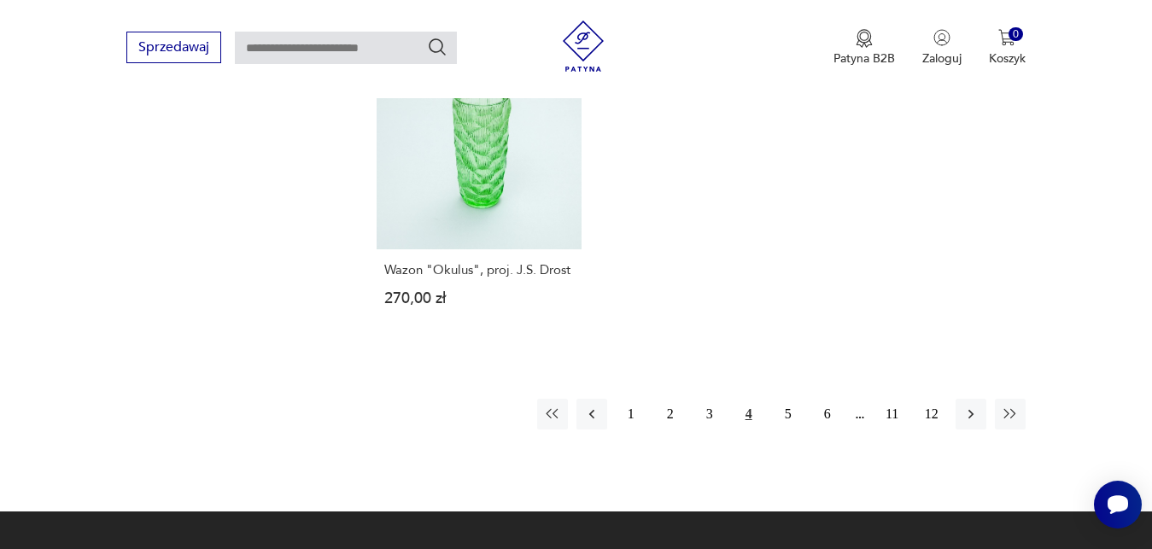
scroll to position [2545, 0]
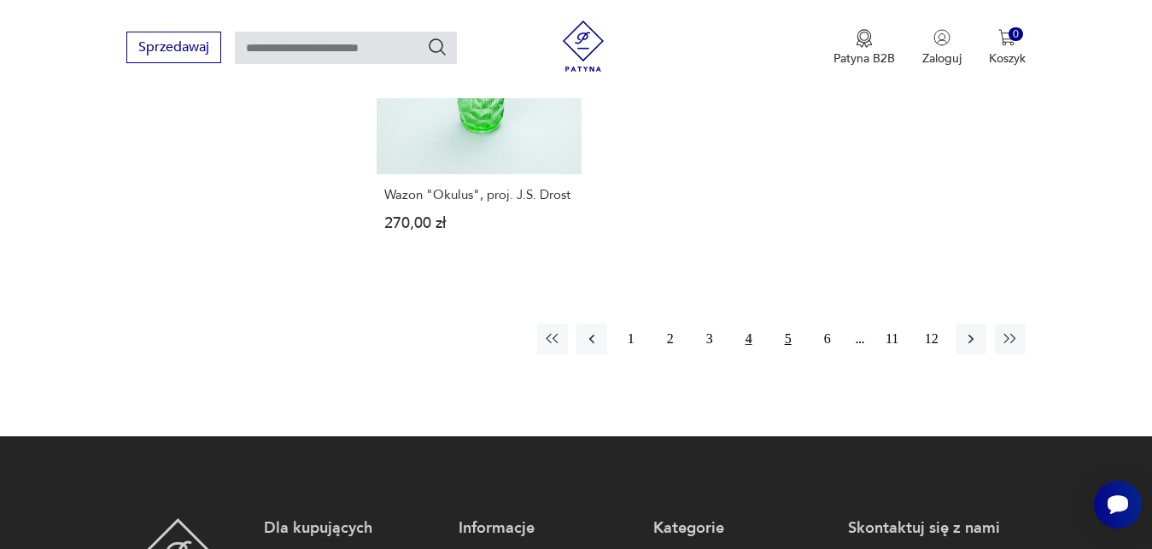
click at [788, 338] on button "5" at bounding box center [788, 339] width 31 height 31
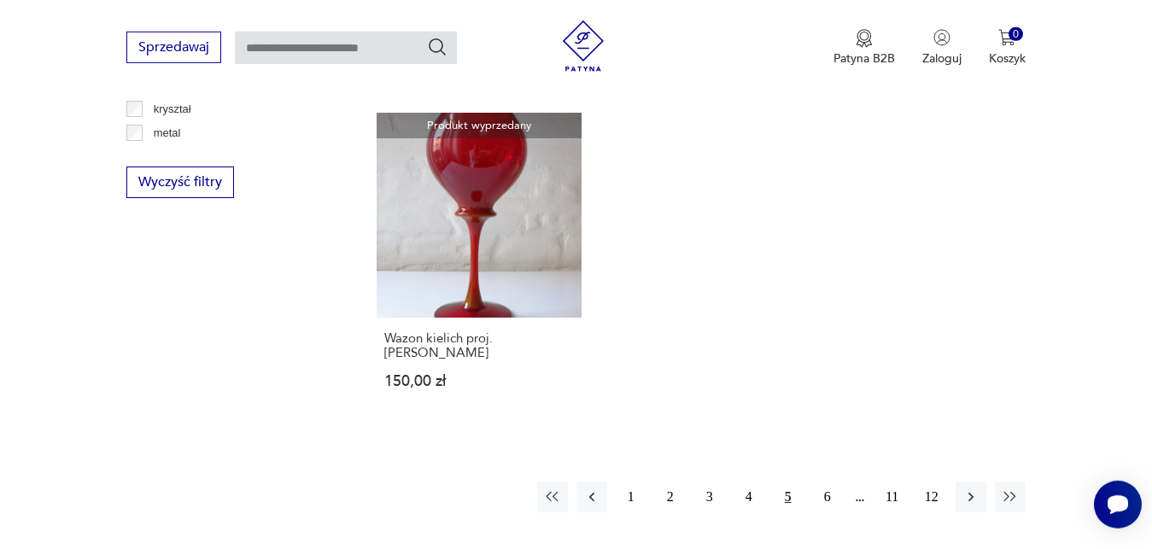
scroll to position [2370, 0]
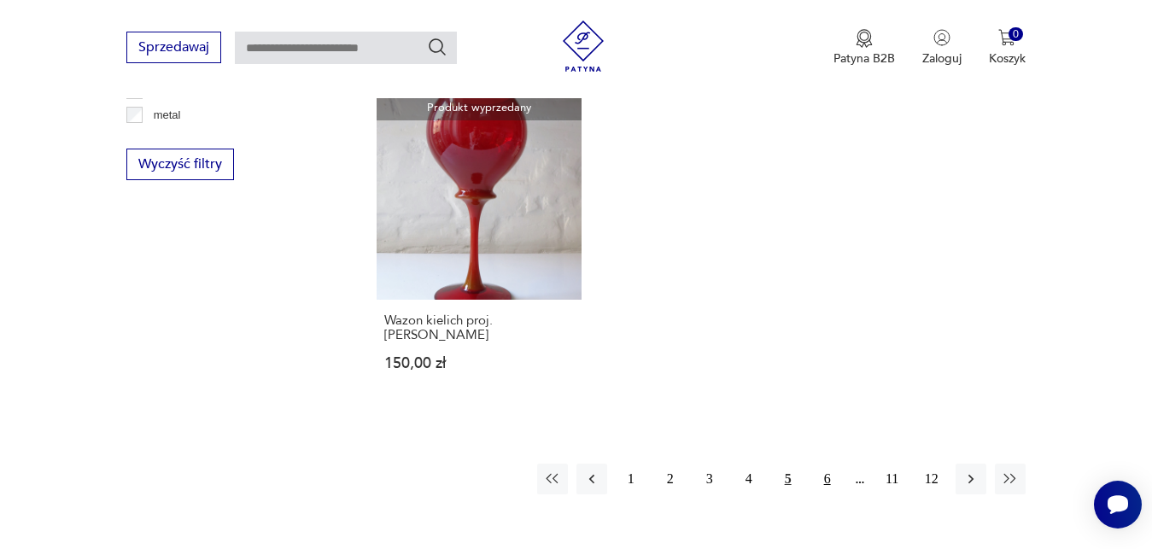
click at [828, 477] on button "6" at bounding box center [827, 479] width 31 height 31
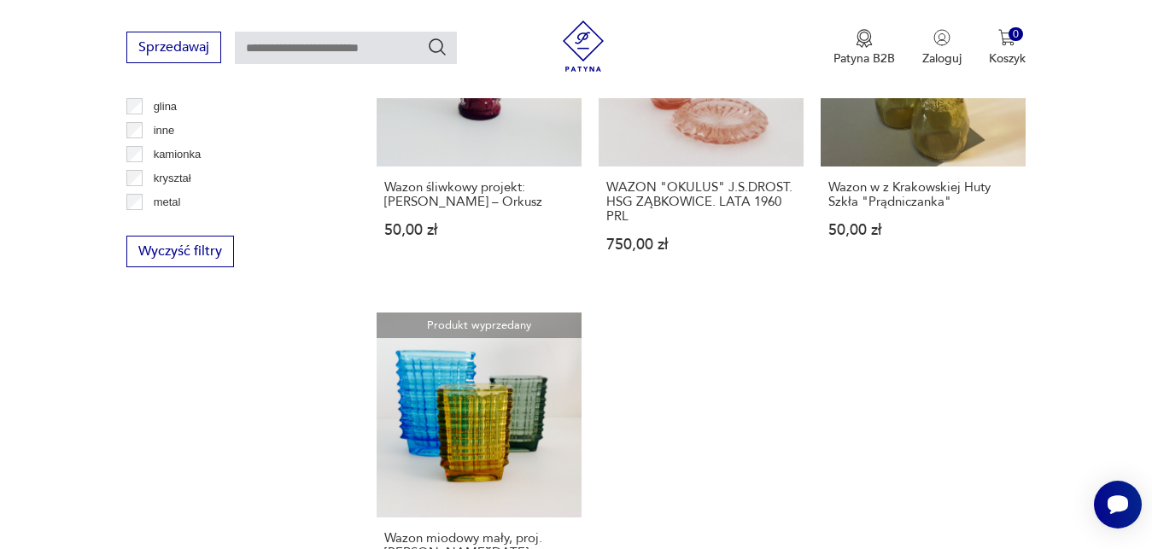
scroll to position [2545, 0]
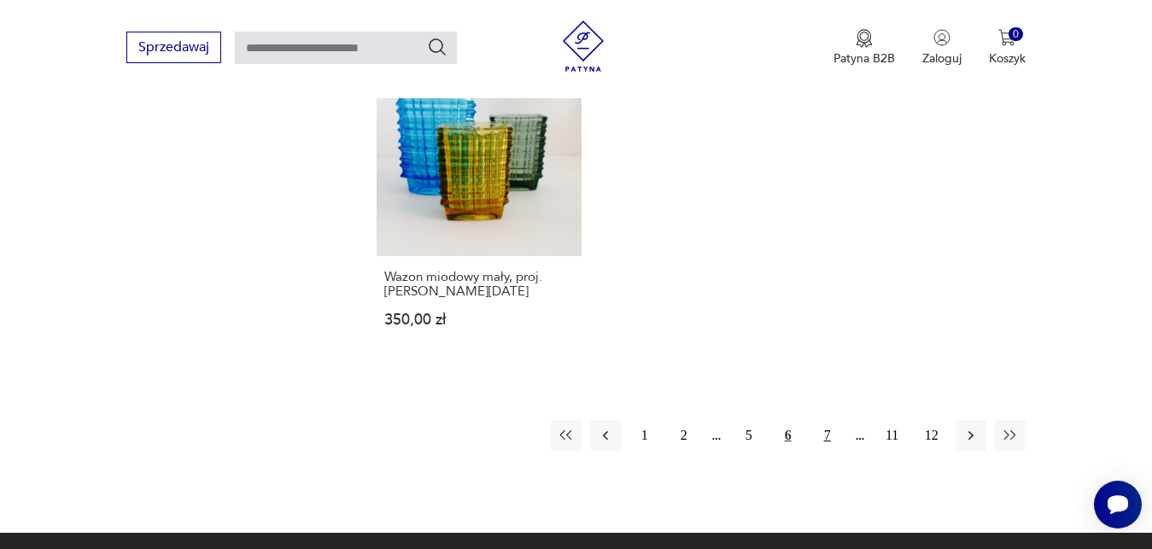
click at [826, 420] on button "7" at bounding box center [827, 435] width 31 height 31
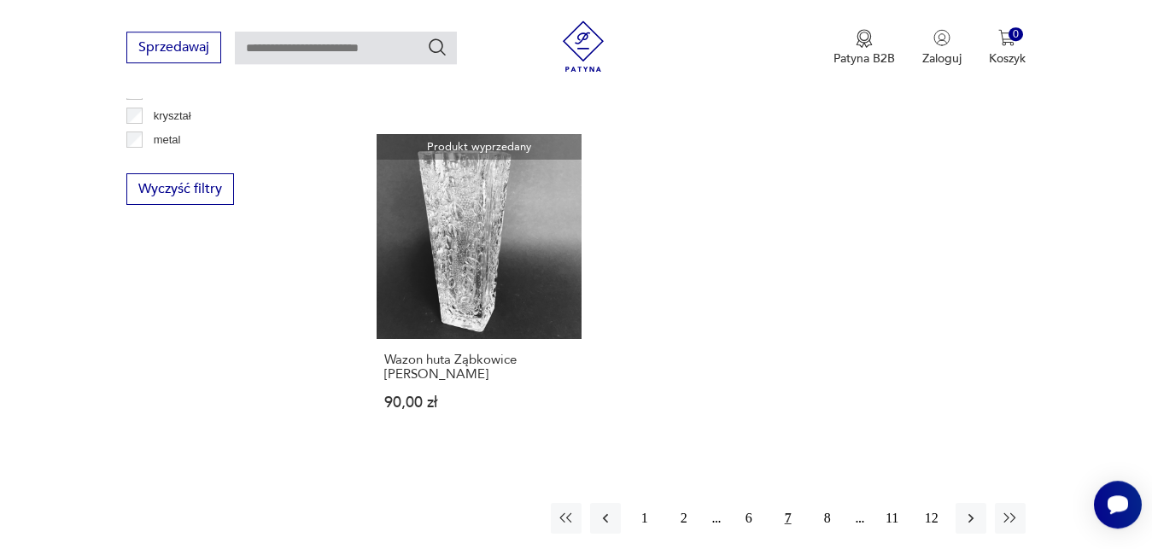
scroll to position [2370, 0]
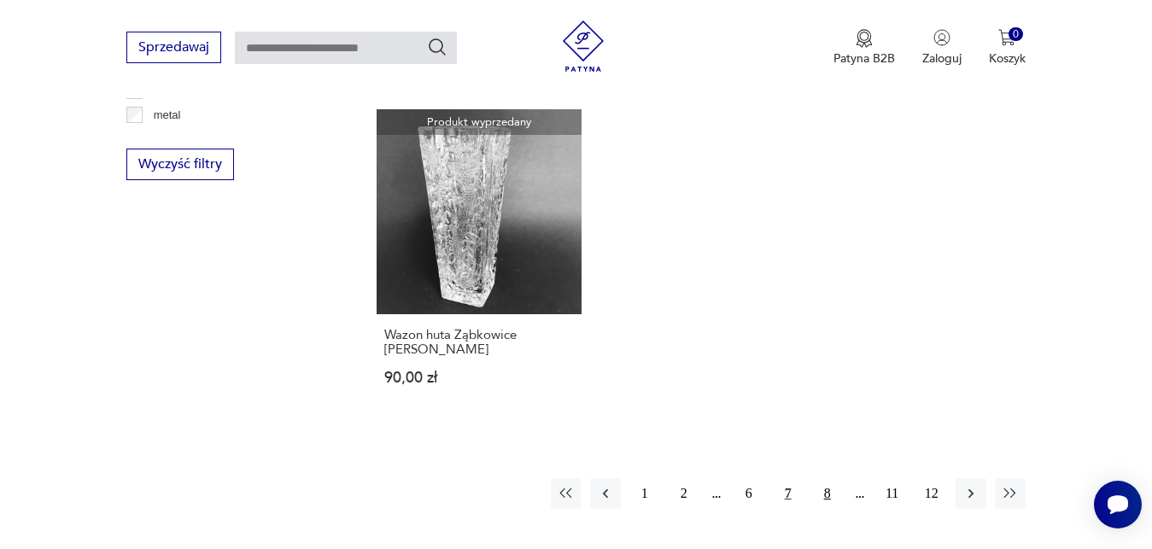
click at [831, 478] on button "8" at bounding box center [827, 493] width 31 height 31
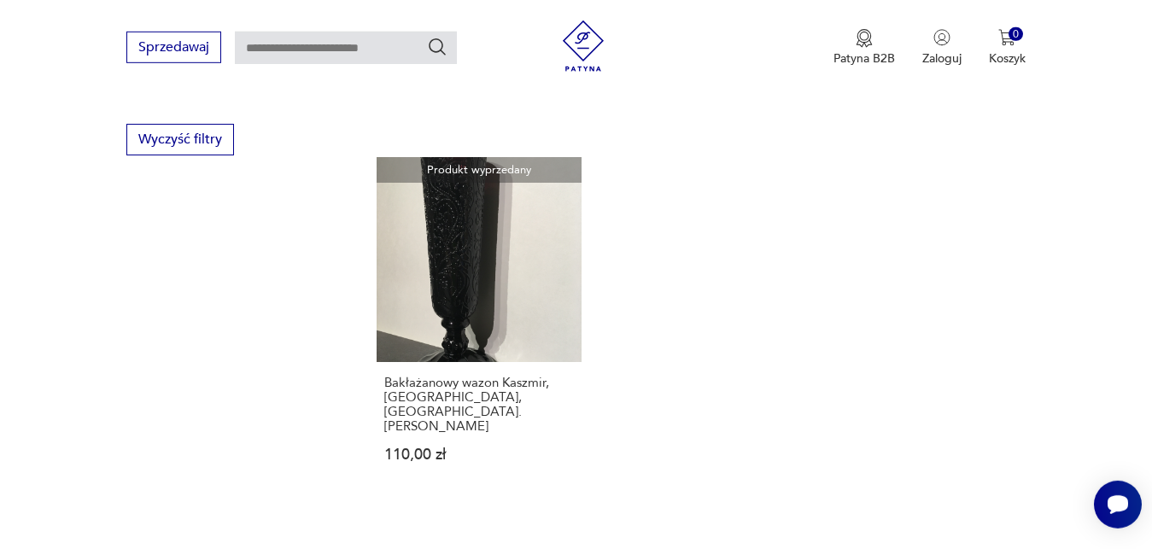
scroll to position [2457, 0]
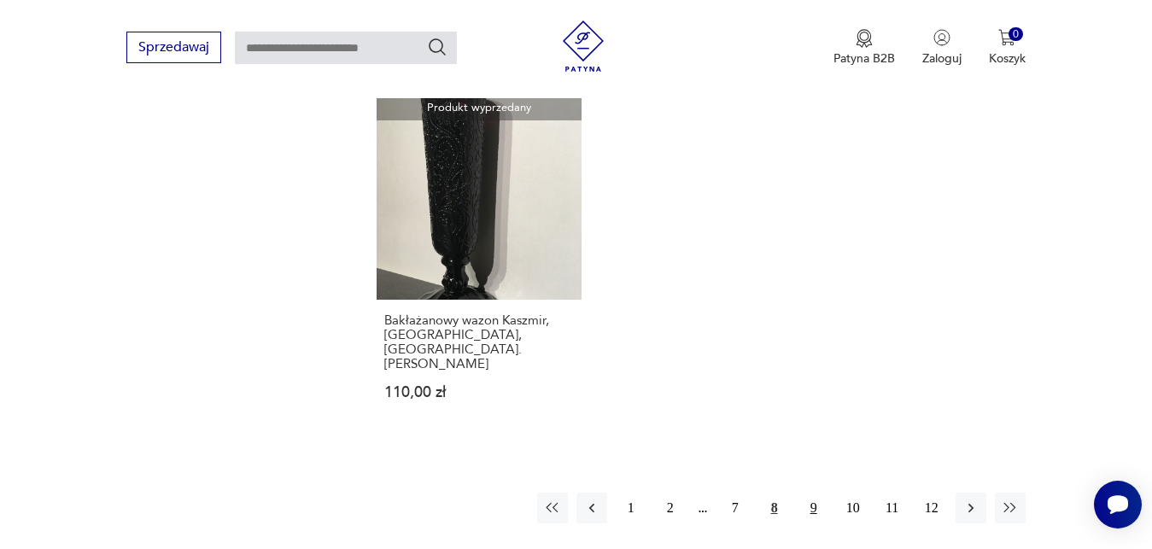
click at [809, 493] on button "9" at bounding box center [814, 508] width 31 height 31
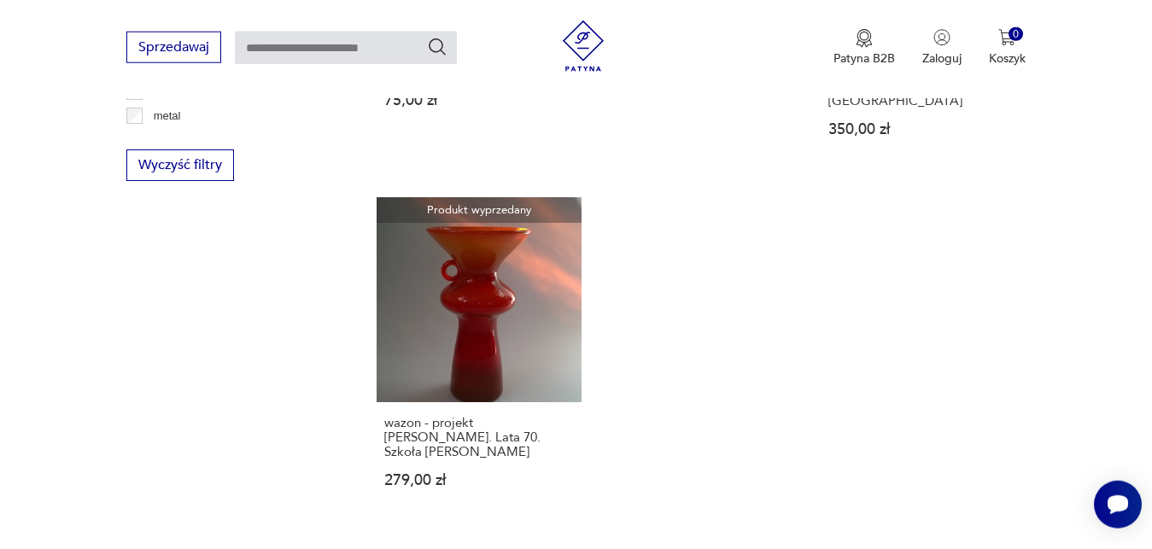
scroll to position [2370, 0]
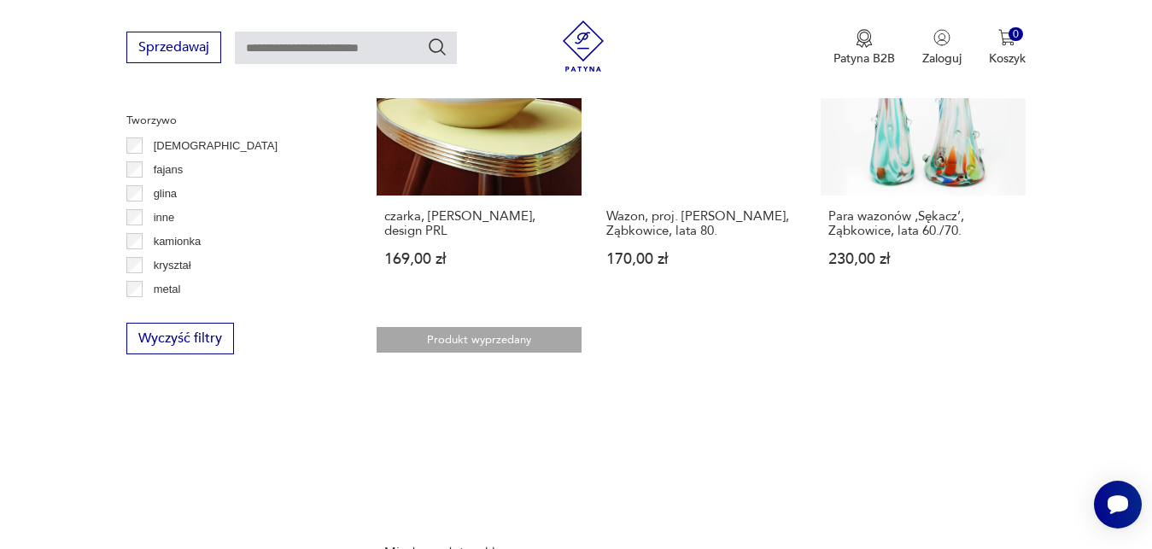
scroll to position [2370, 0]
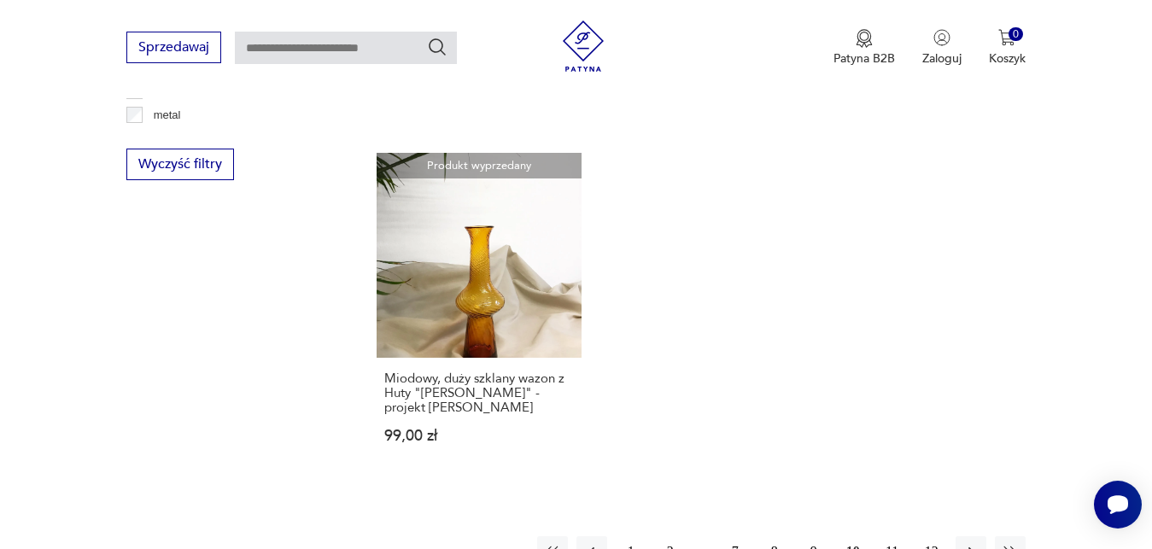
click at [896, 536] on button "11" at bounding box center [892, 551] width 31 height 31
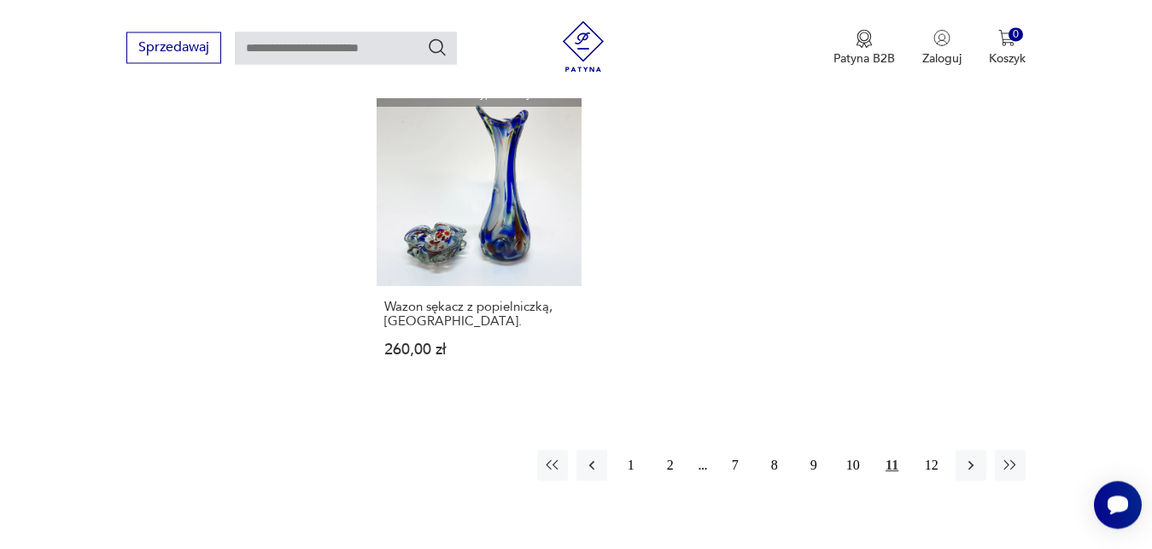
scroll to position [2632, 0]
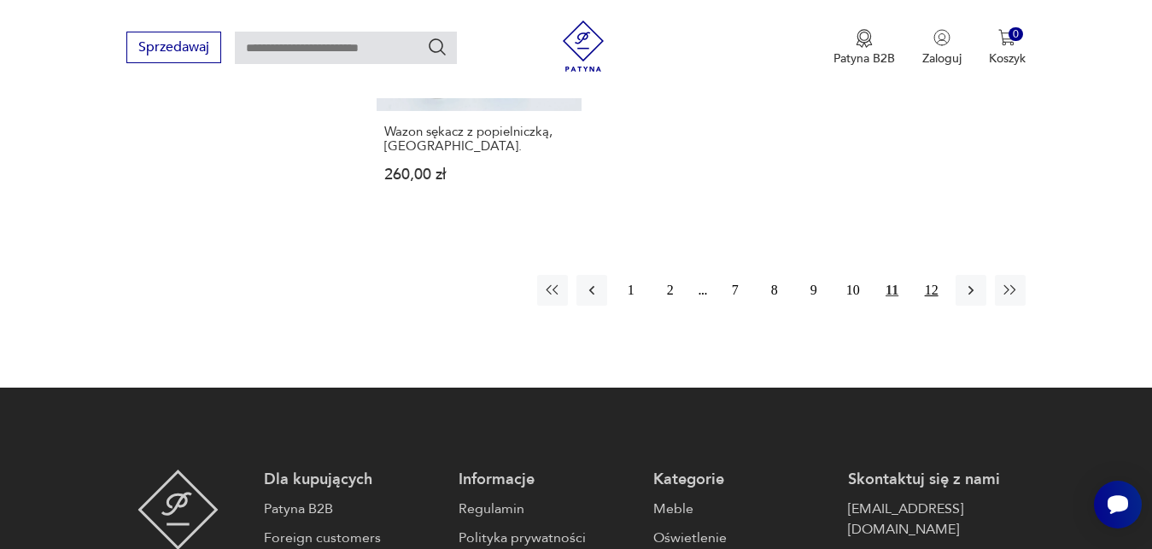
click at [927, 275] on button "12" at bounding box center [932, 290] width 31 height 31
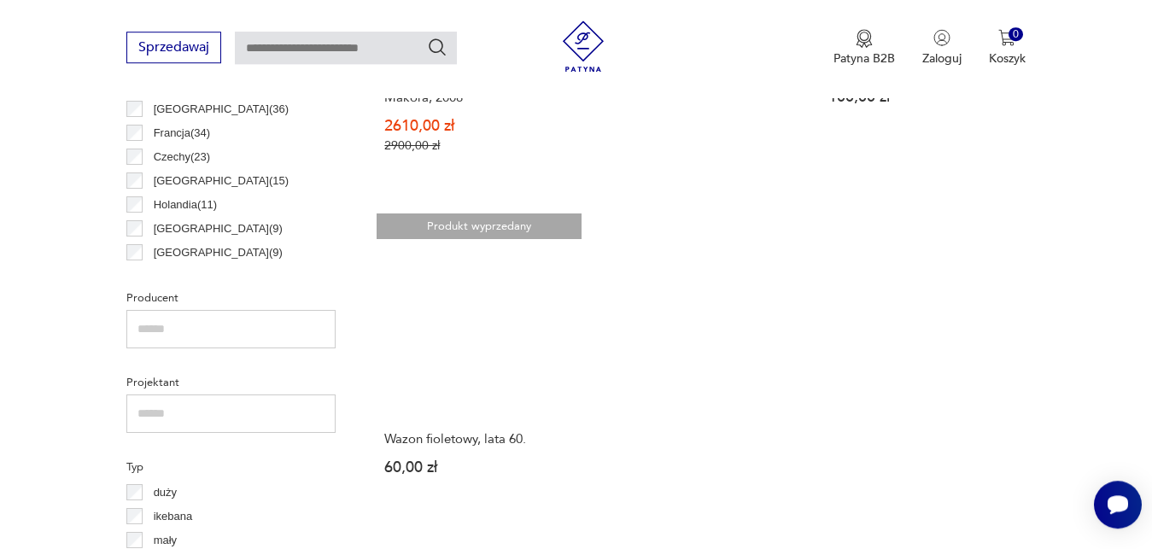
scroll to position [1063, 0]
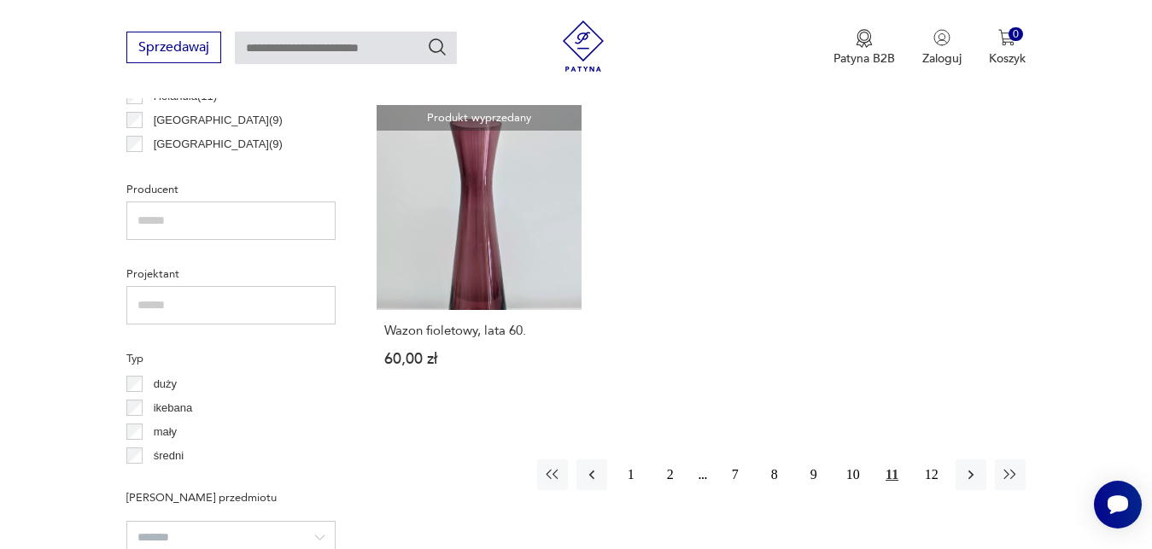
scroll to position [2581, 0]
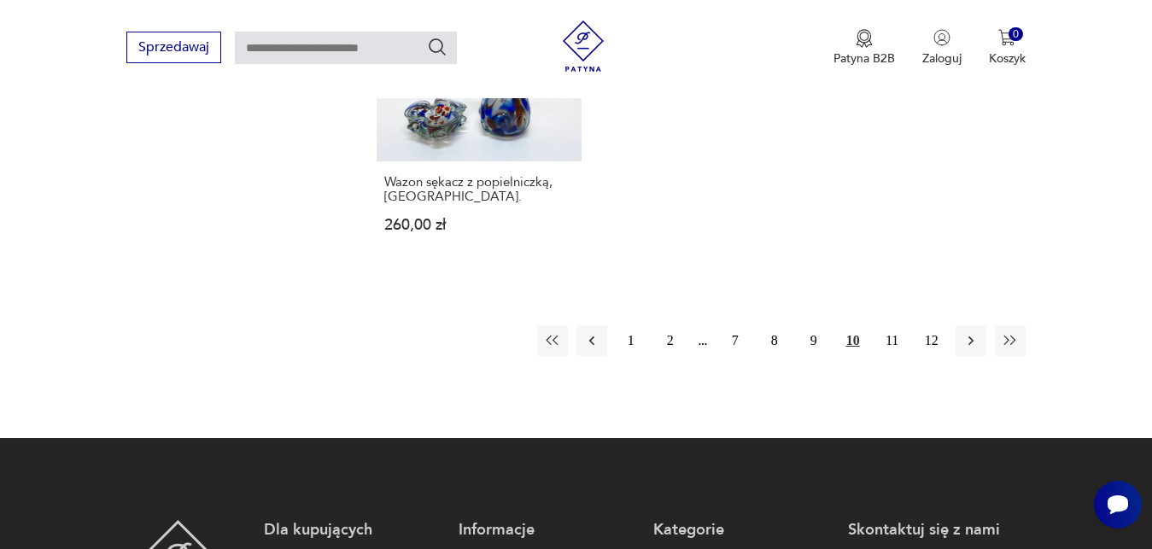
scroll to position [2370, 0]
